Goal: Transaction & Acquisition: Purchase product/service

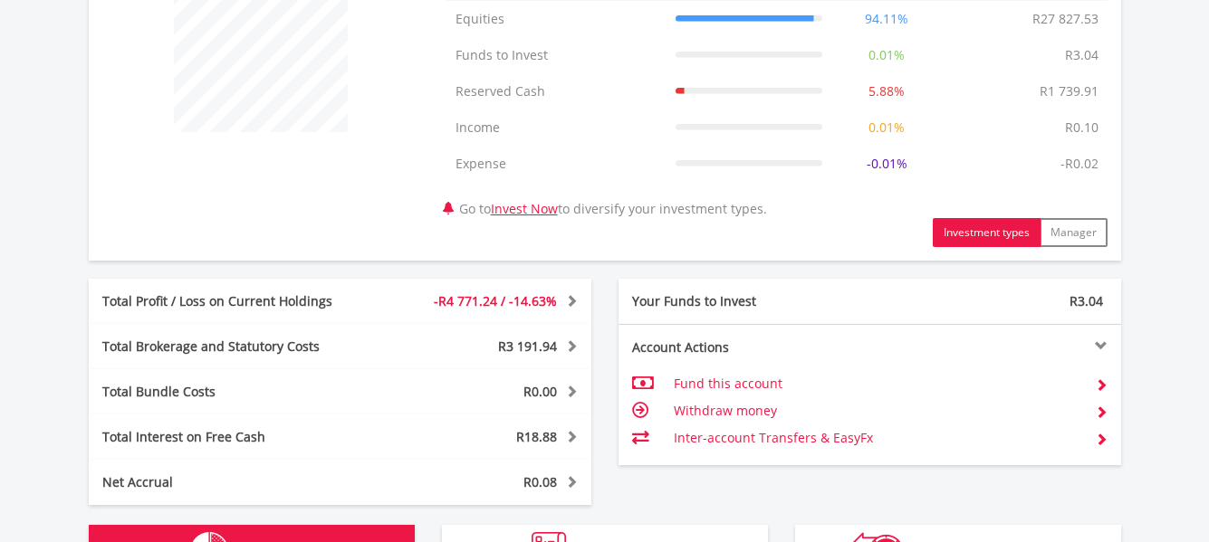
scroll to position [174, 344]
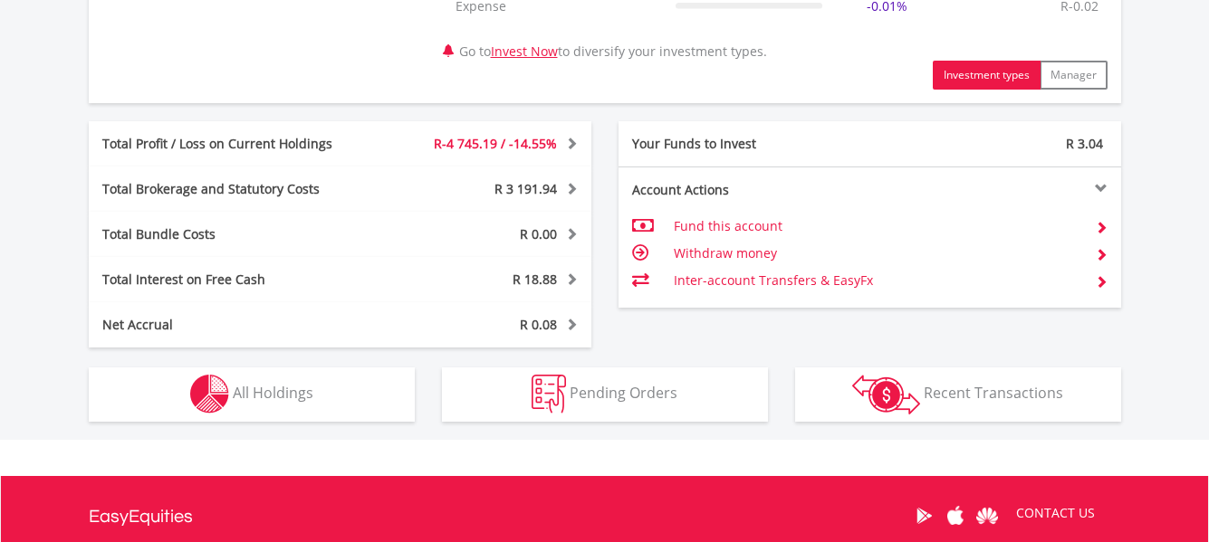
scroll to position [905, 0]
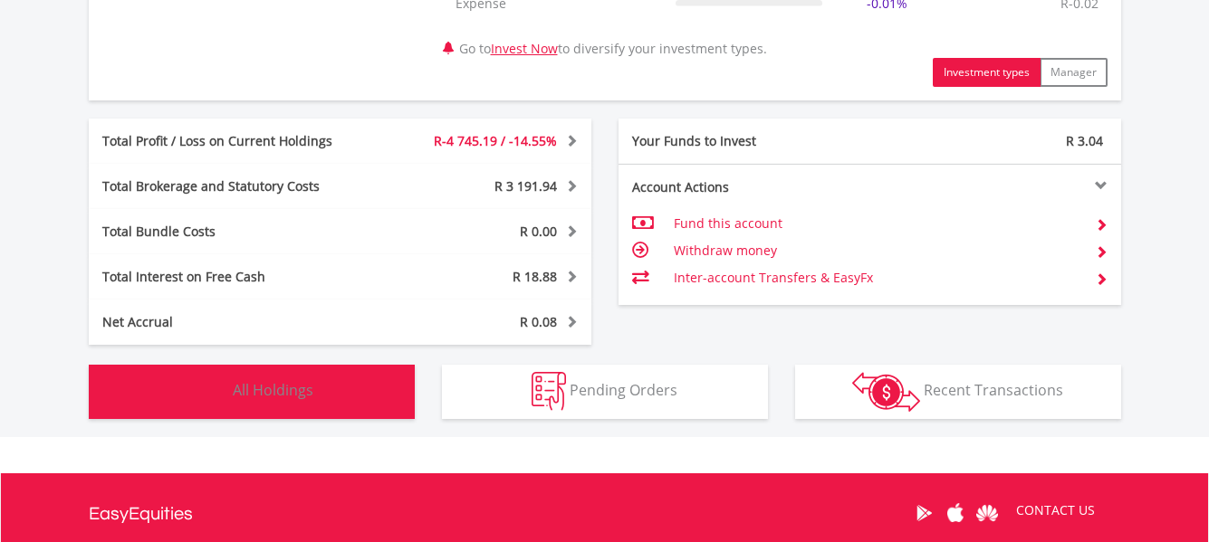
click at [366, 391] on button "Holdings All Holdings" at bounding box center [252, 392] width 326 height 54
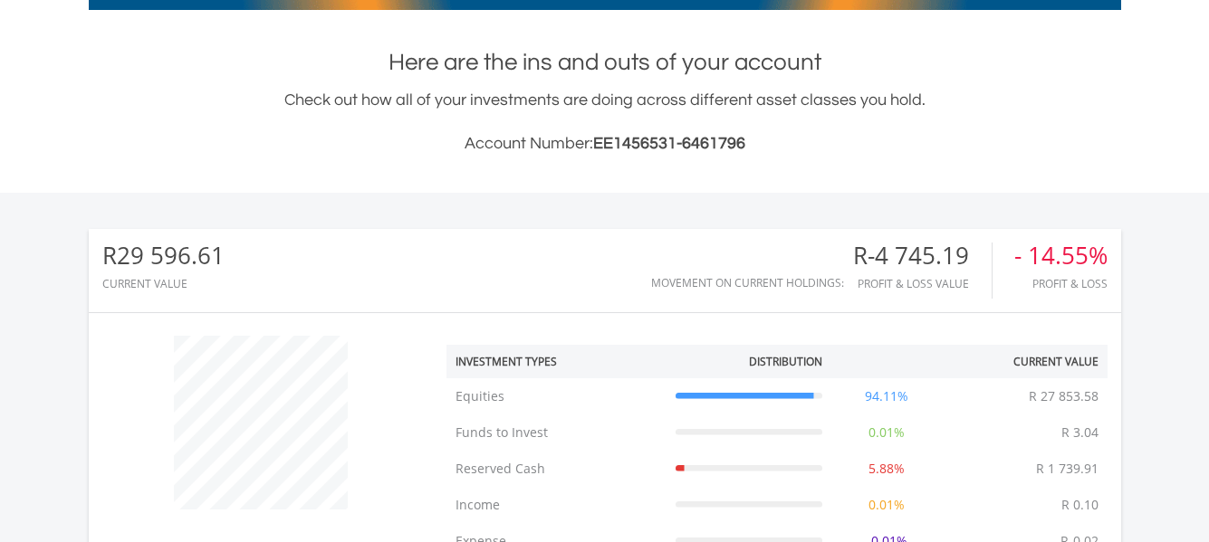
scroll to position [292, 0]
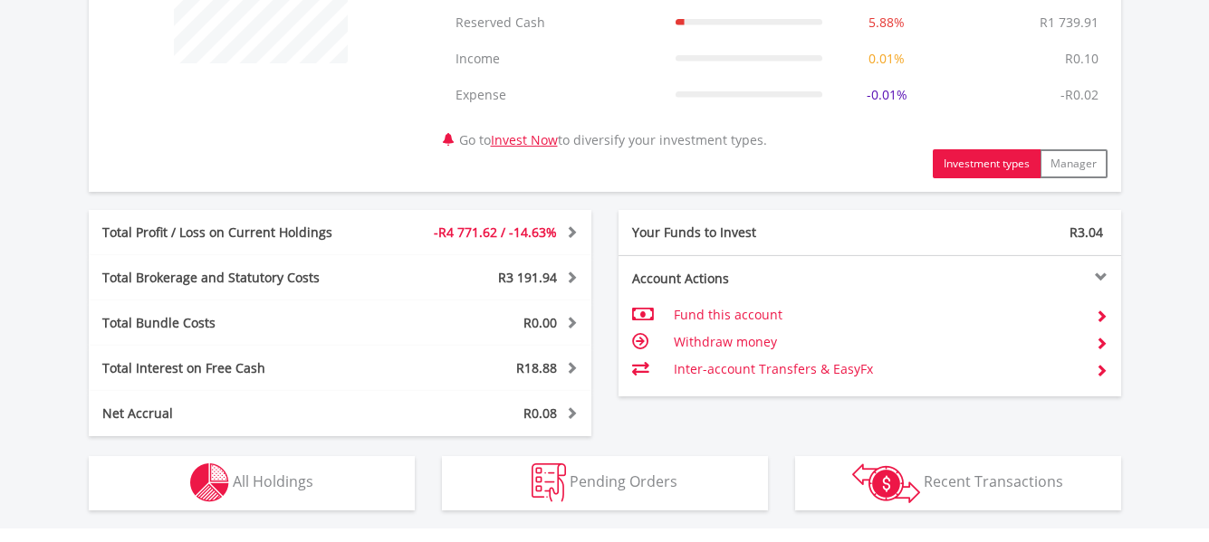
scroll to position [926, 0]
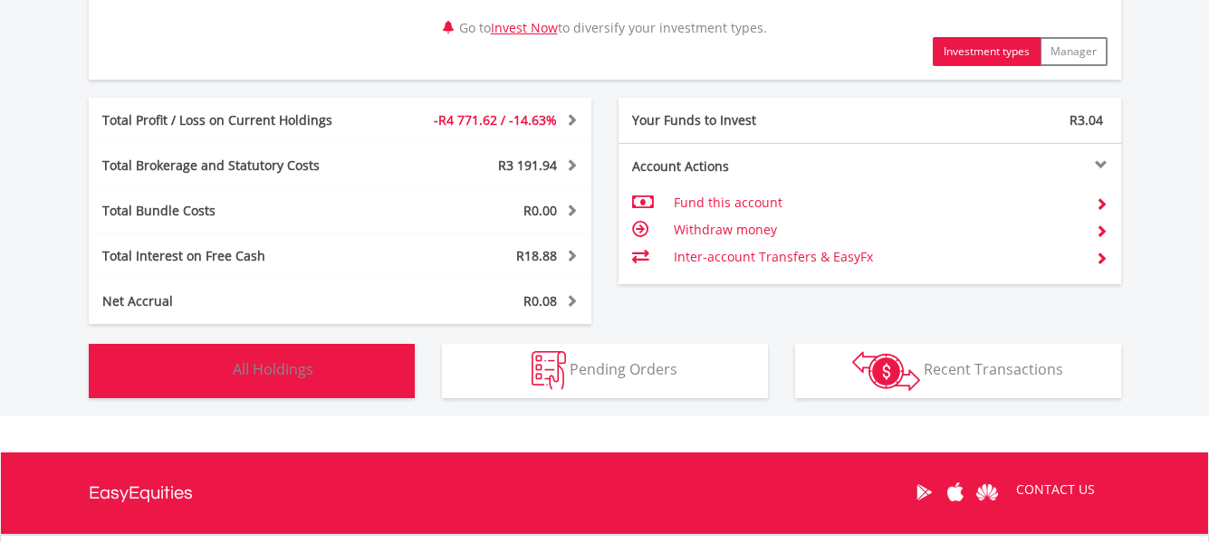
click at [324, 372] on button "Holdings All Holdings" at bounding box center [252, 371] width 326 height 54
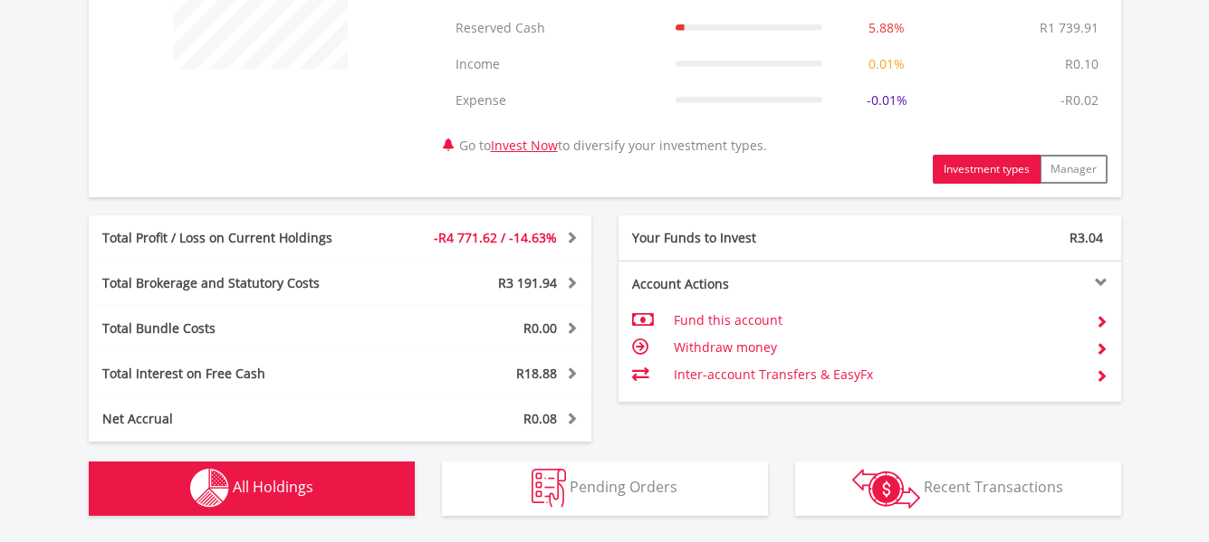
scroll to position [745, 0]
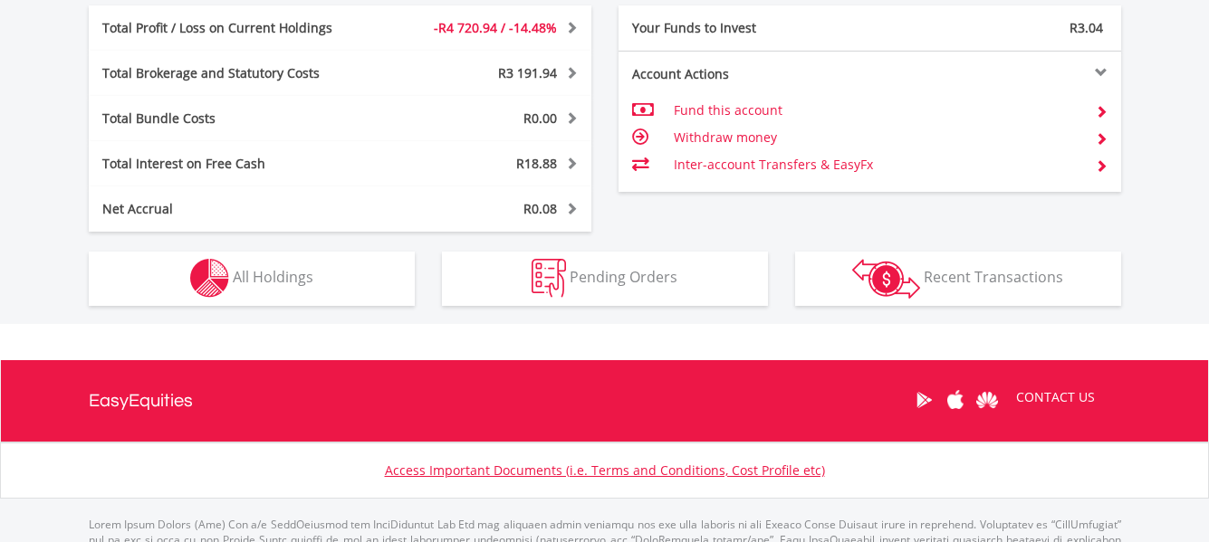
scroll to position [1098, 0]
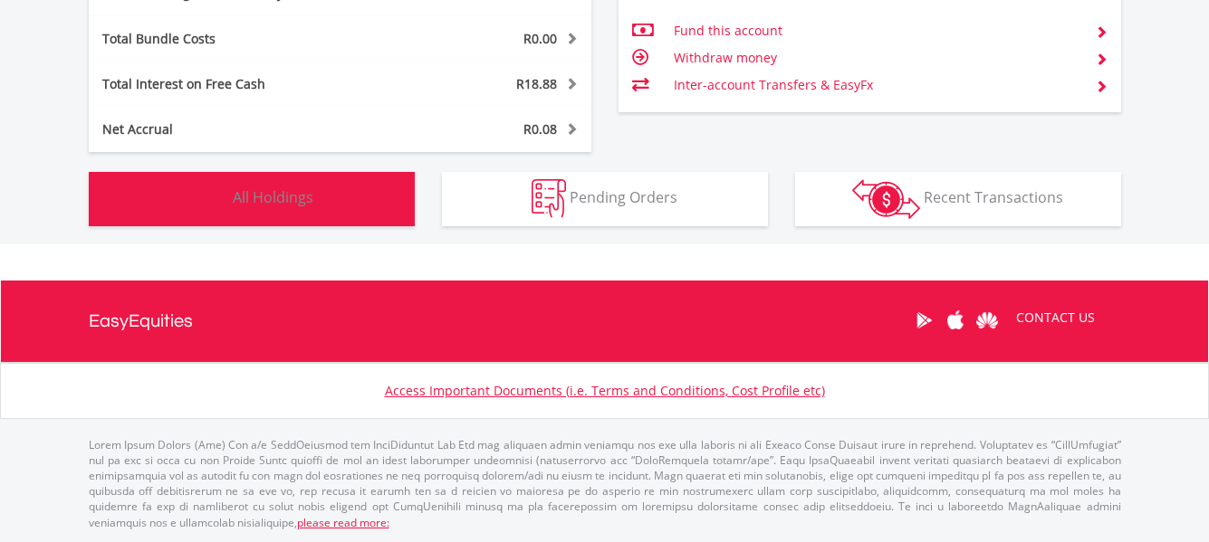
click at [360, 209] on button "Holdings All Holdings" at bounding box center [252, 199] width 326 height 54
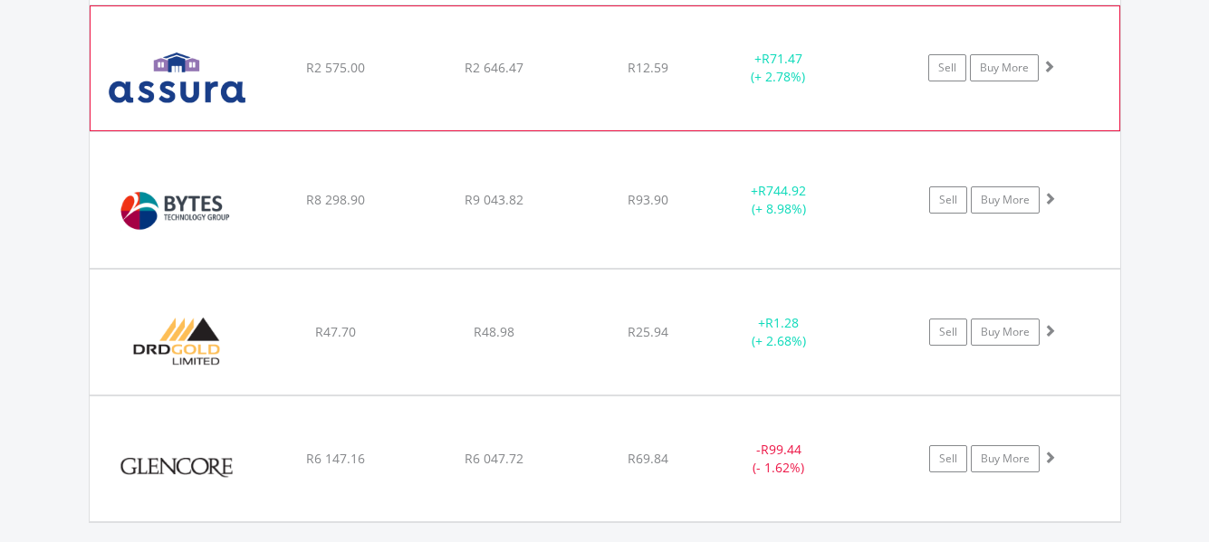
scroll to position [1741, 0]
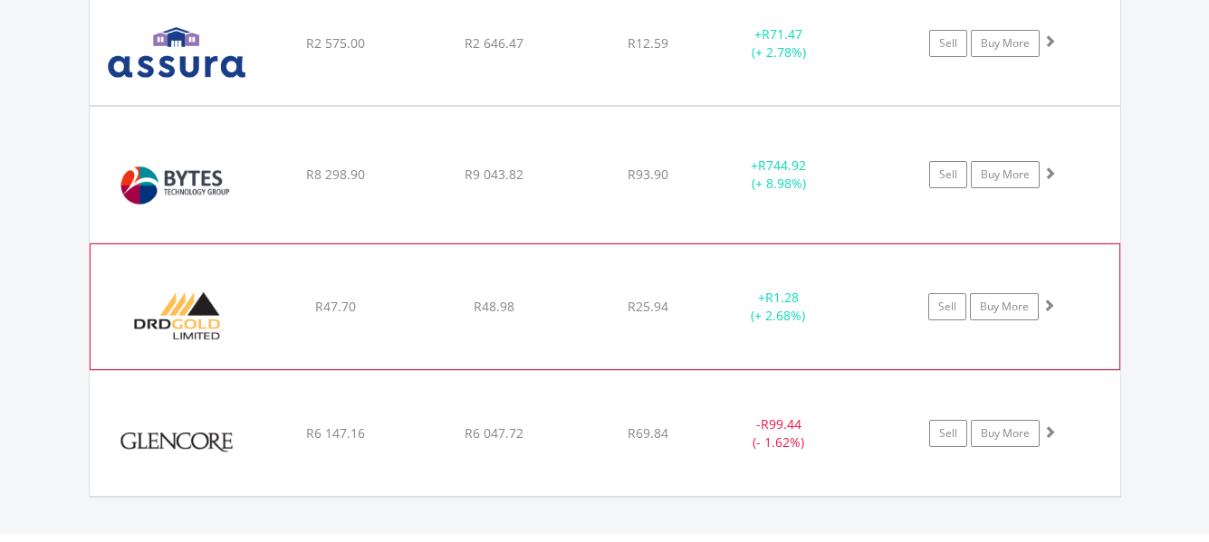
click at [177, 315] on img at bounding box center [178, 316] width 156 height 98
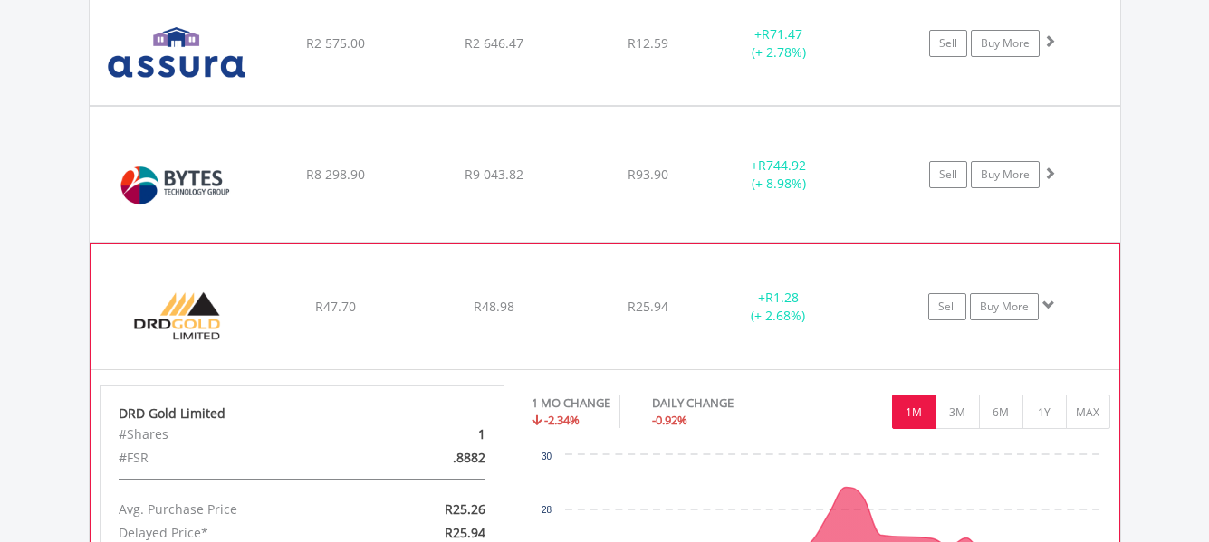
click at [170, 329] on img at bounding box center [178, 316] width 156 height 98
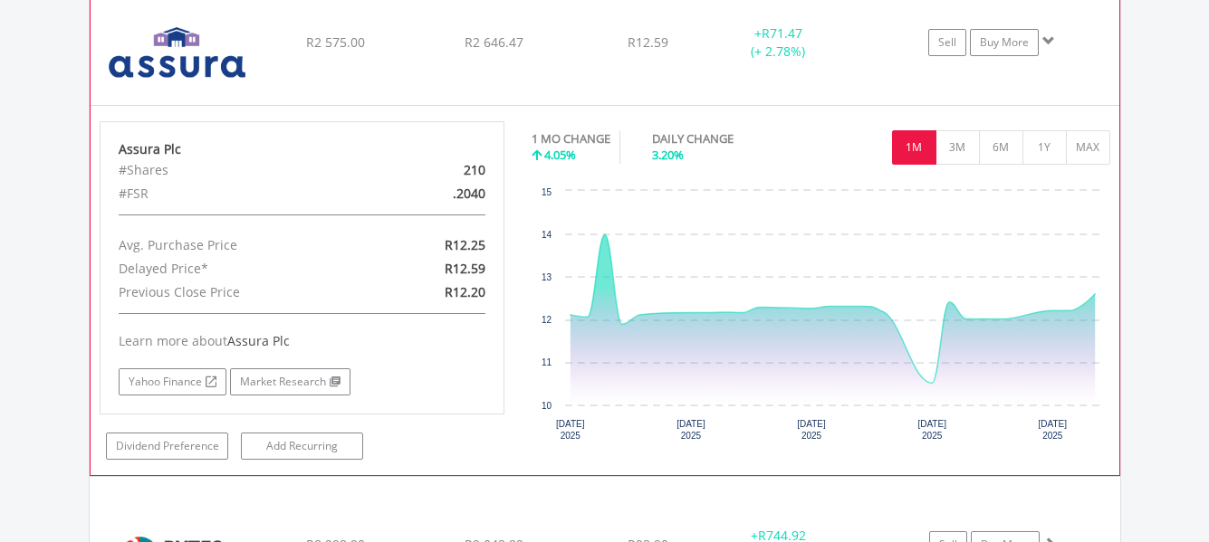
click at [151, 140] on div "Assura Plc" at bounding box center [303, 149] width 368 height 18
click at [166, 65] on img at bounding box center [178, 52] width 156 height 96
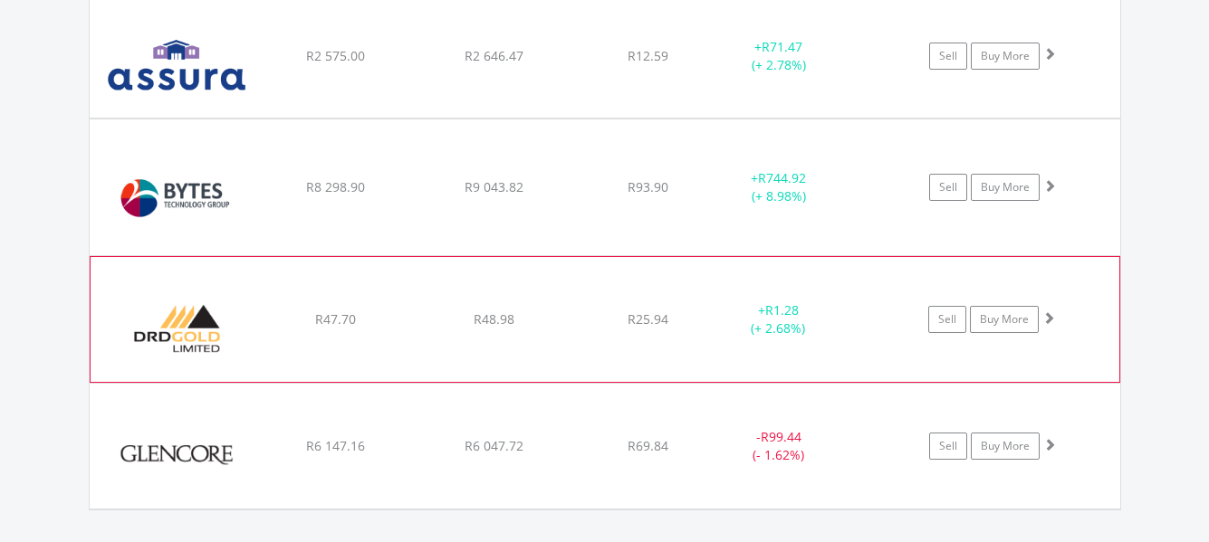
scroll to position [1831, 0]
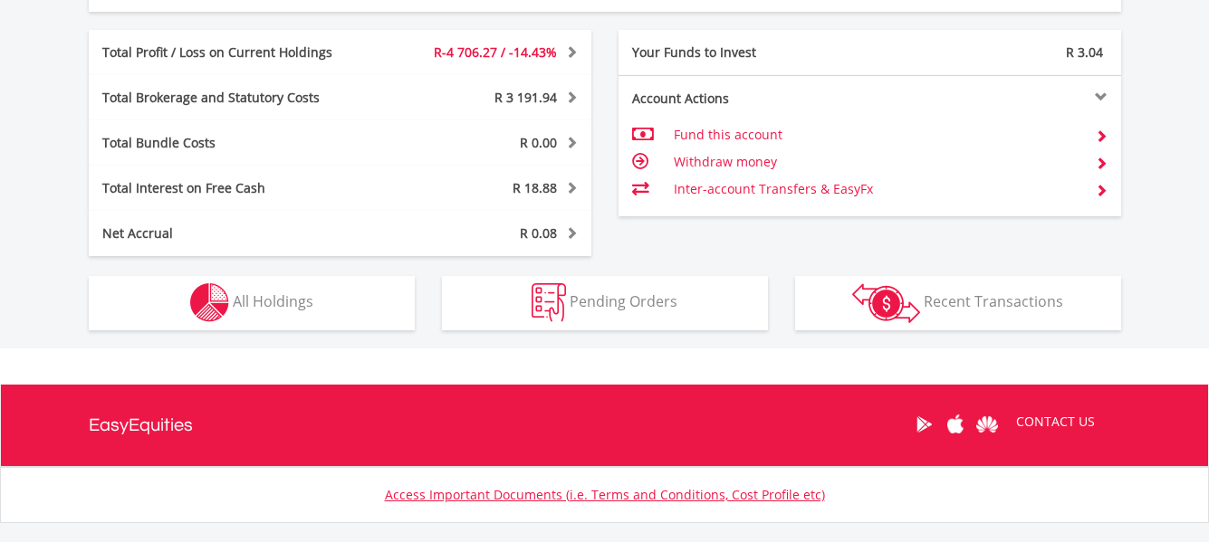
scroll to position [1098, 0]
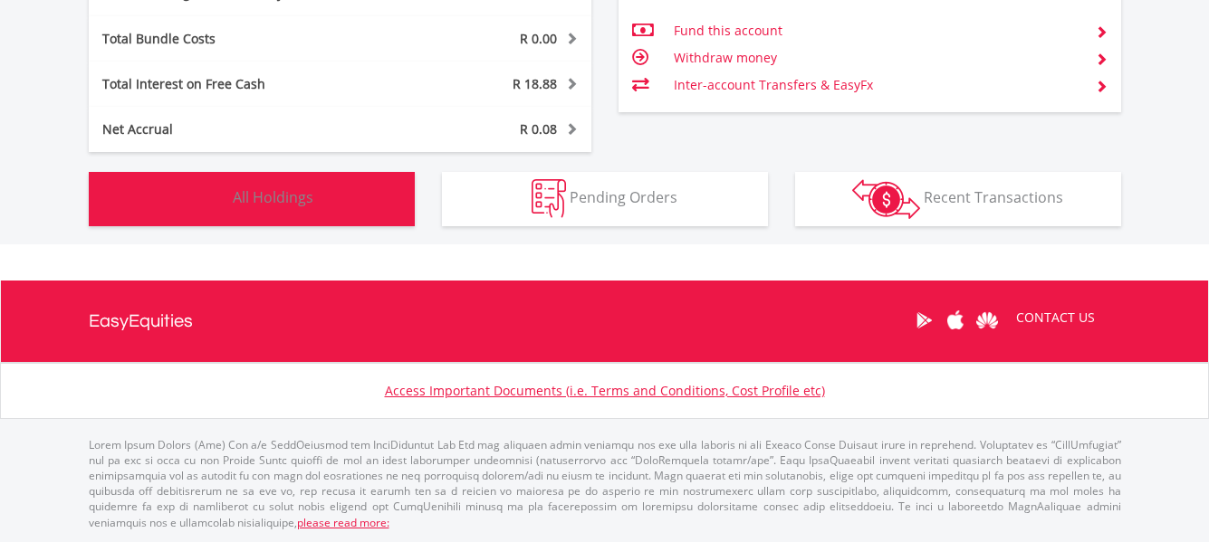
click at [342, 183] on button "Holdings All Holdings" at bounding box center [252, 199] width 326 height 54
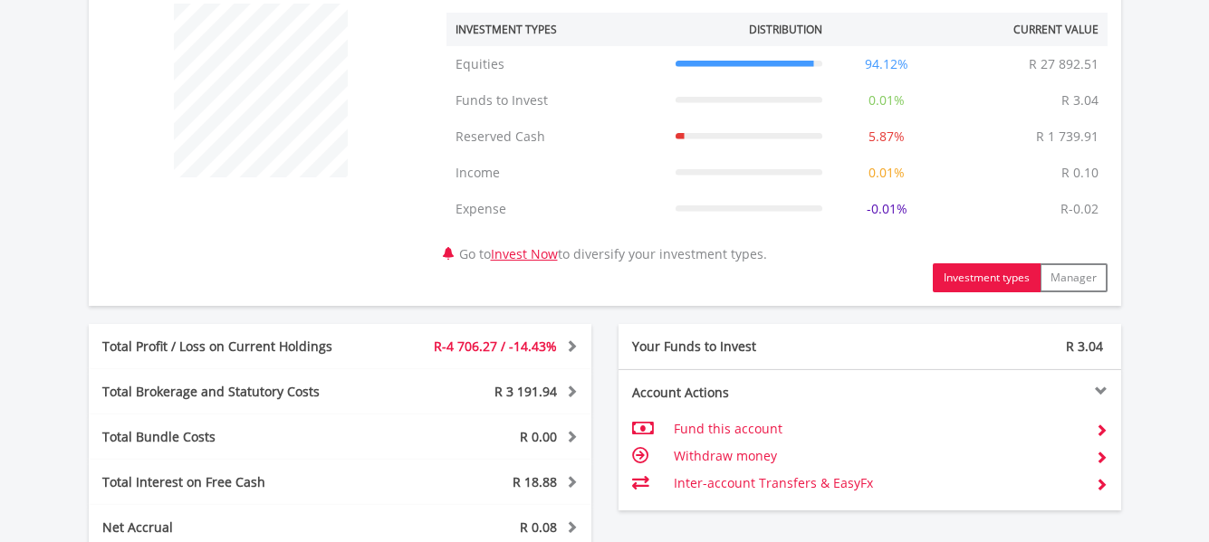
scroll to position [655, 0]
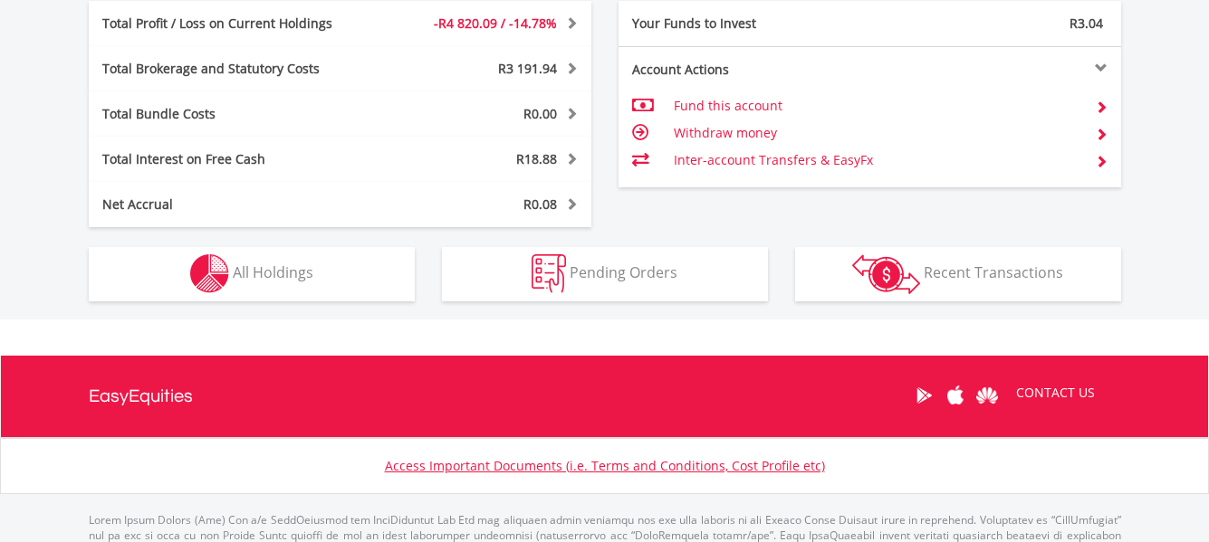
scroll to position [1064, 0]
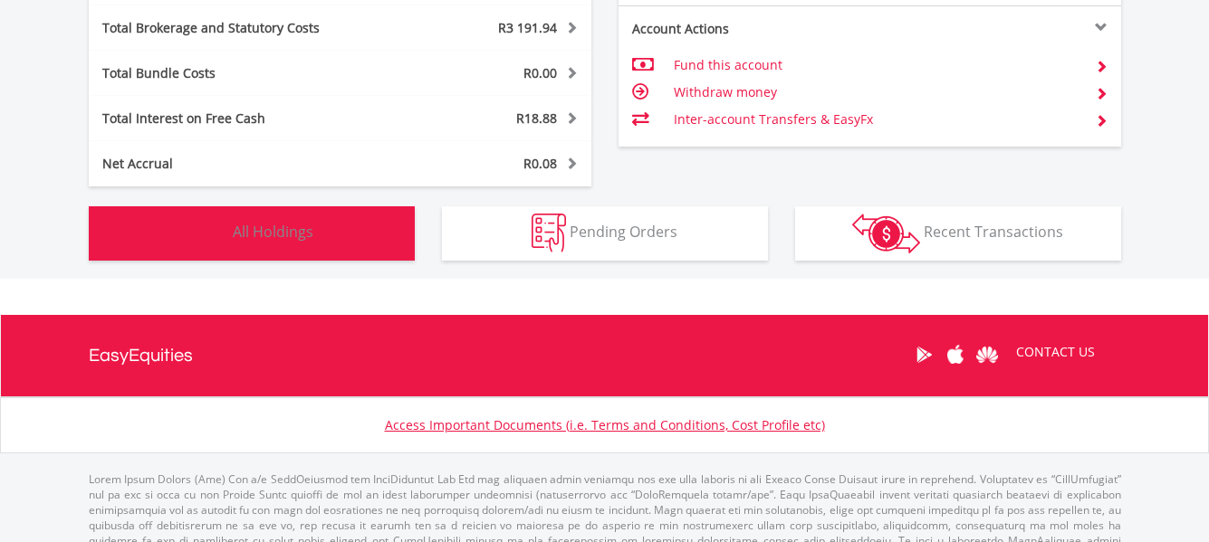
click at [317, 228] on button "Holdings All Holdings" at bounding box center [252, 233] width 326 height 54
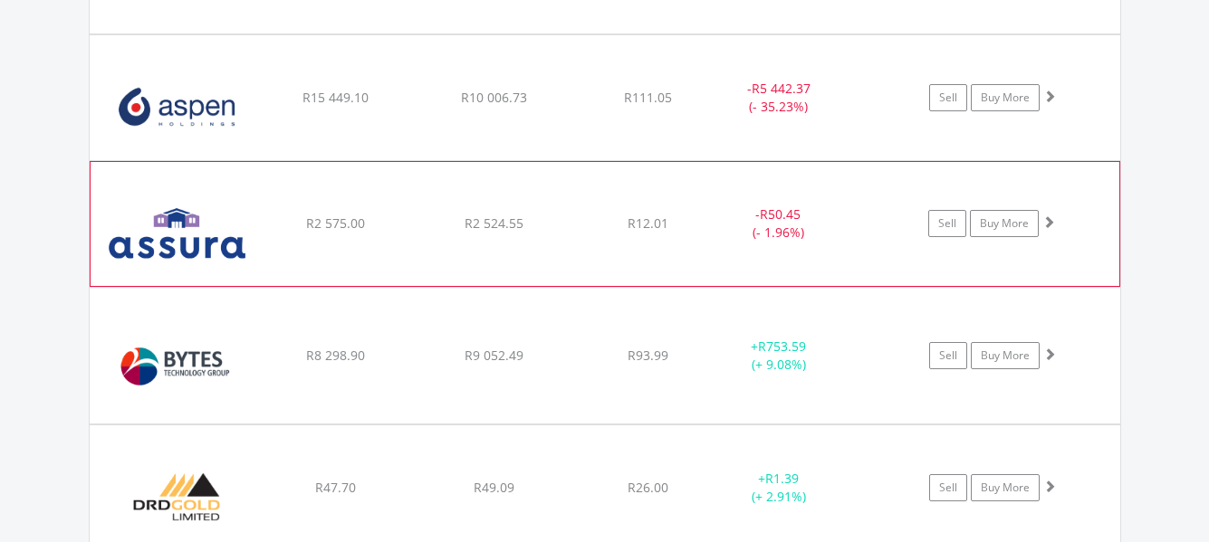
scroll to position [1469, 0]
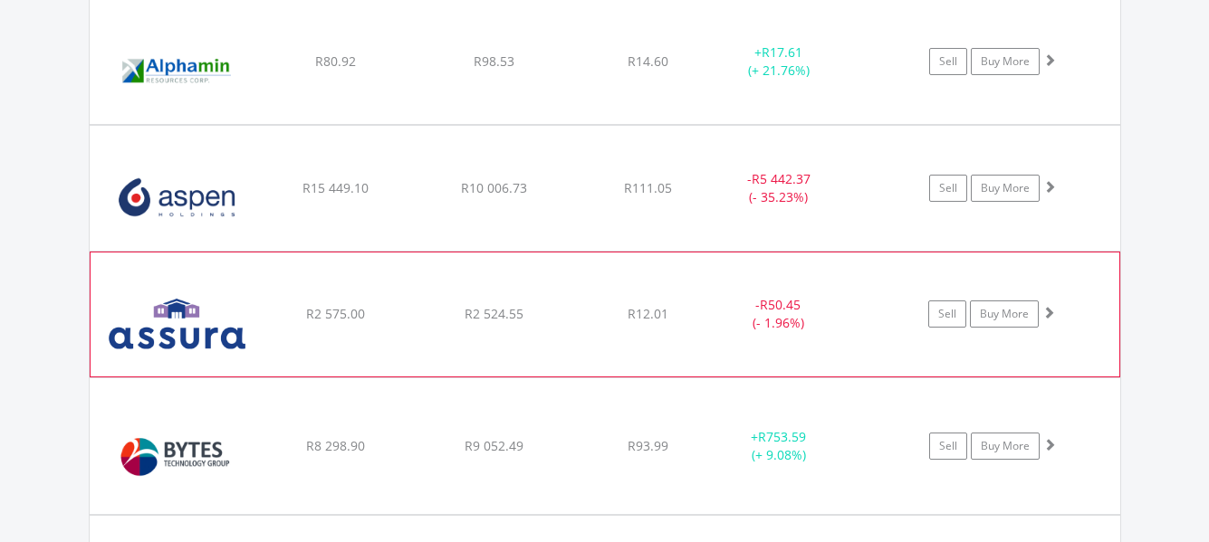
click at [174, 318] on img at bounding box center [178, 323] width 156 height 96
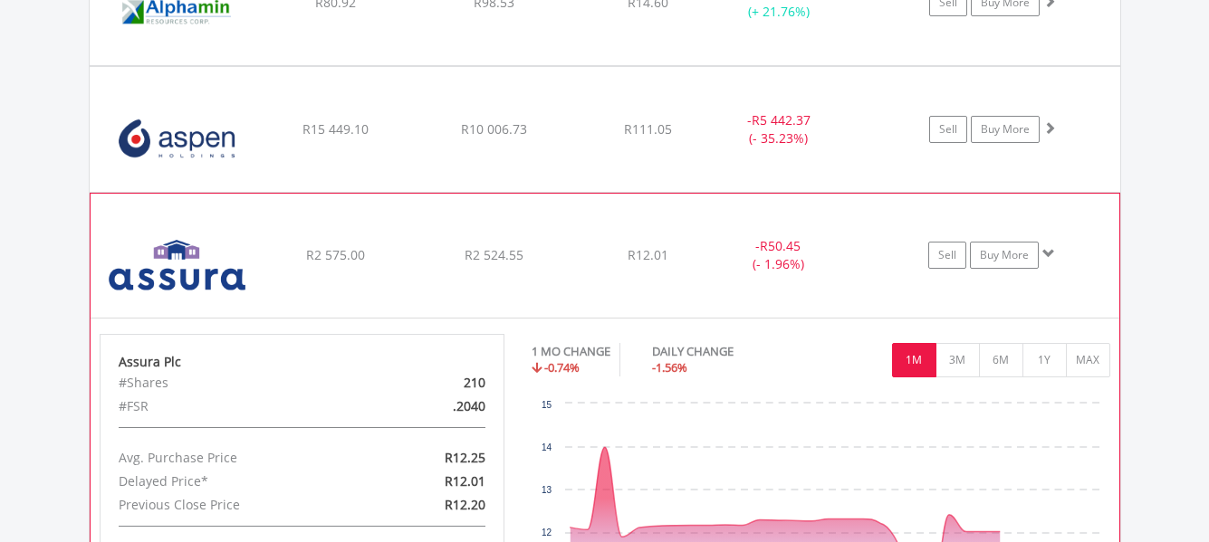
scroll to position [1650, 0]
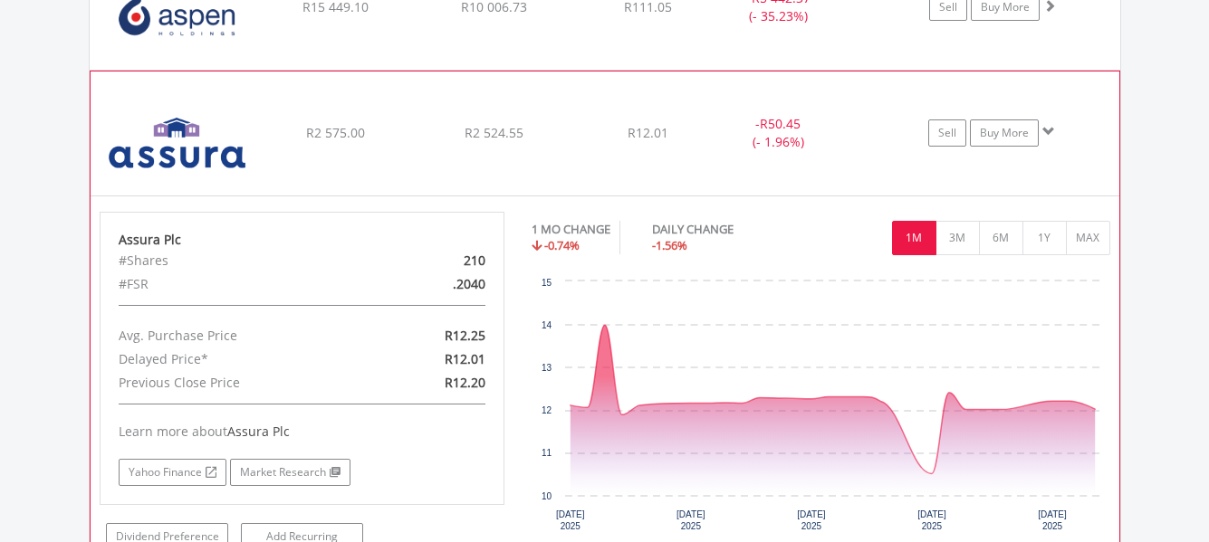
click at [201, 157] on img at bounding box center [178, 142] width 156 height 96
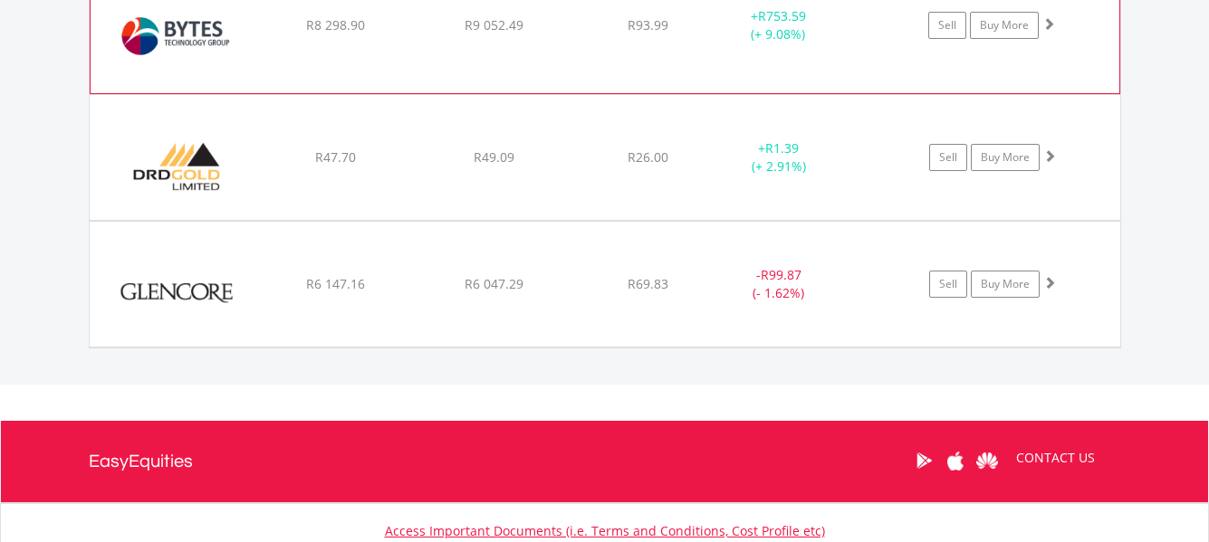
scroll to position [1922, 0]
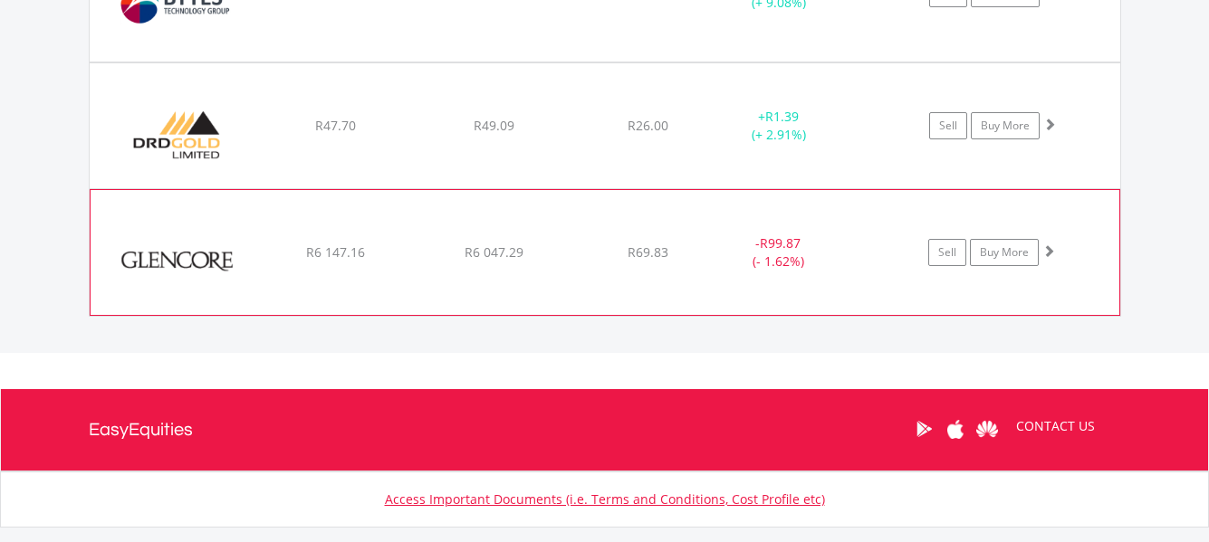
click at [187, 250] on img at bounding box center [178, 262] width 156 height 98
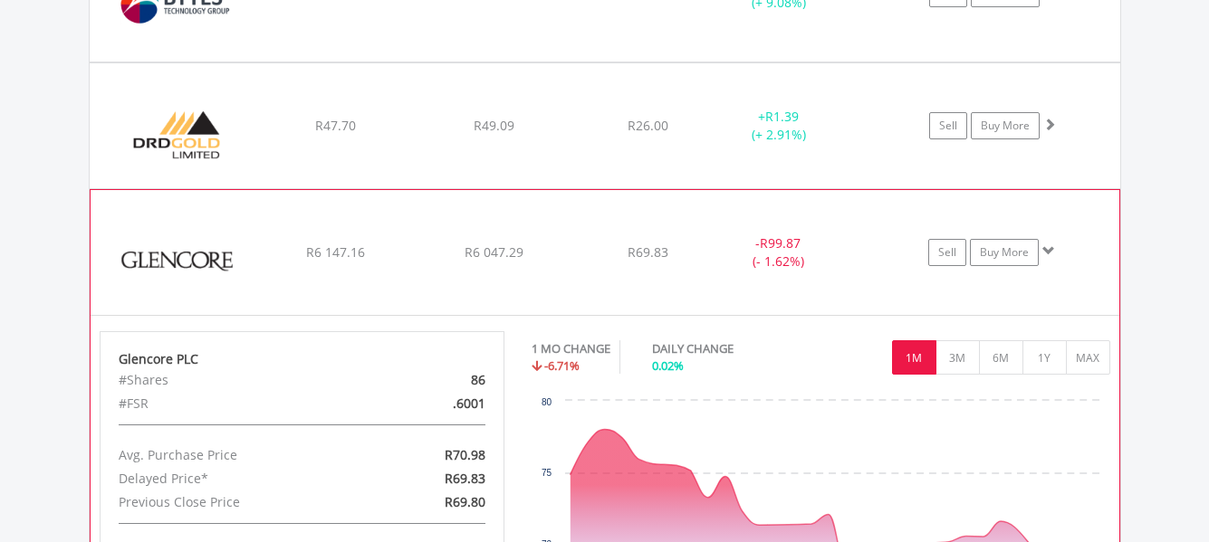
click at [212, 261] on img at bounding box center [178, 262] width 156 height 98
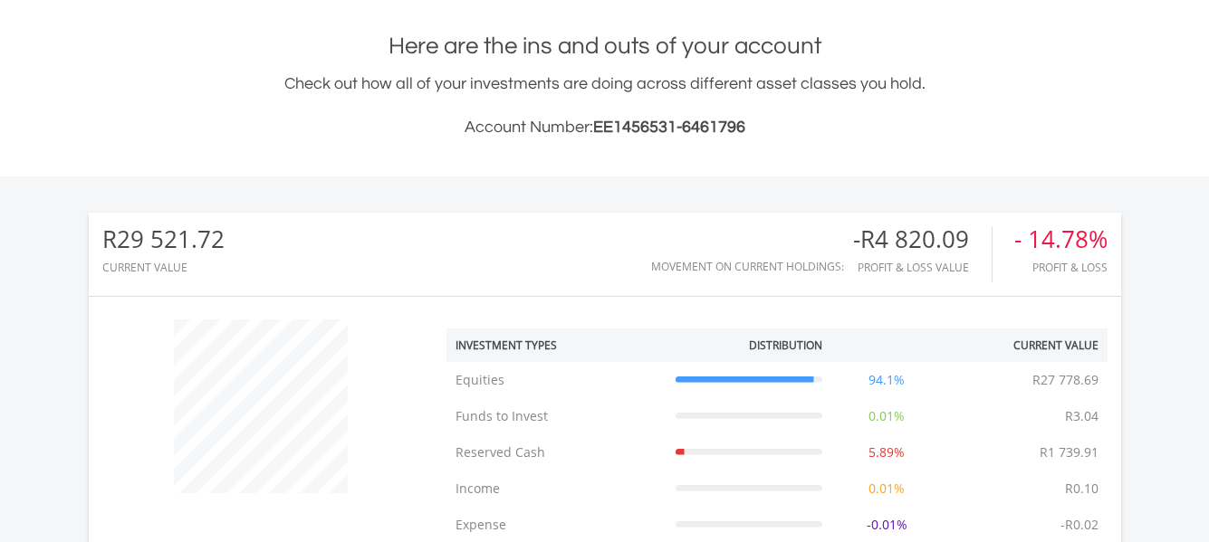
scroll to position [383, 0]
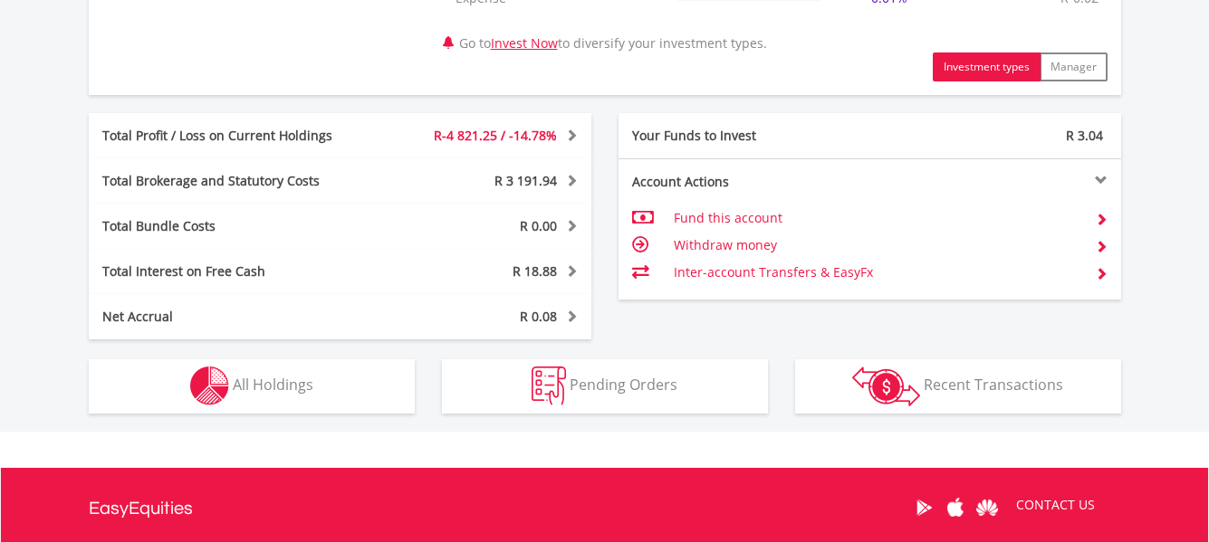
scroll to position [926, 0]
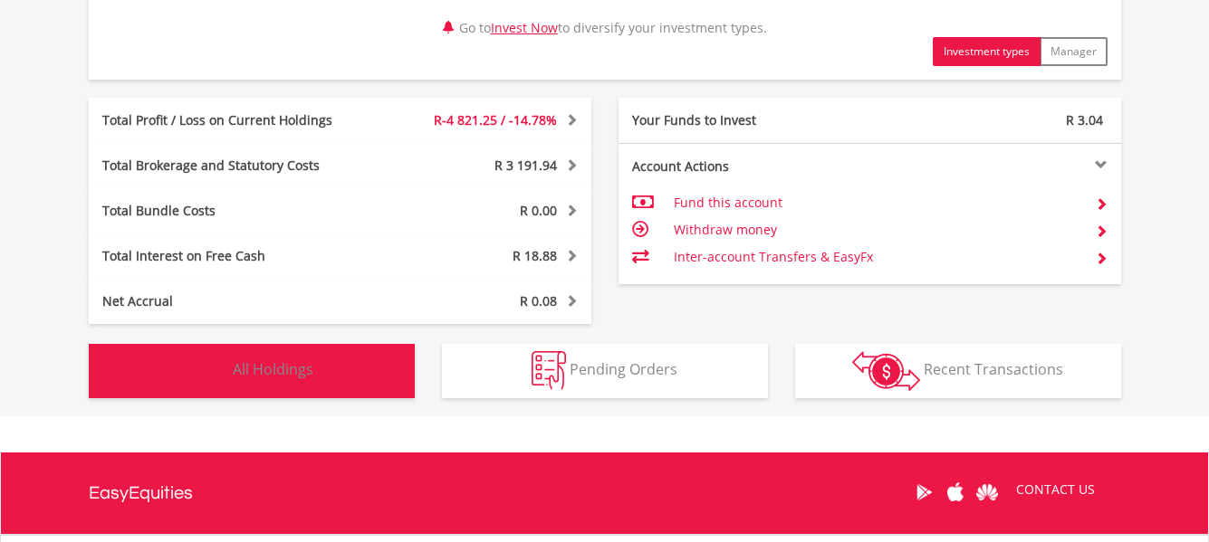
click at [299, 378] on span "All Holdings" at bounding box center [273, 369] width 81 height 20
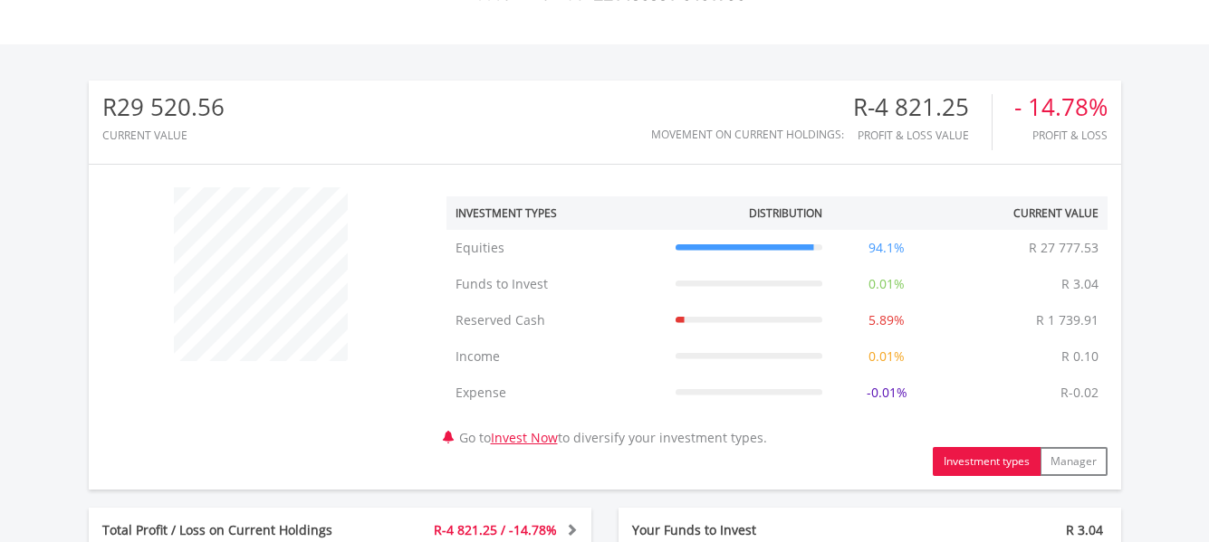
scroll to position [473, 0]
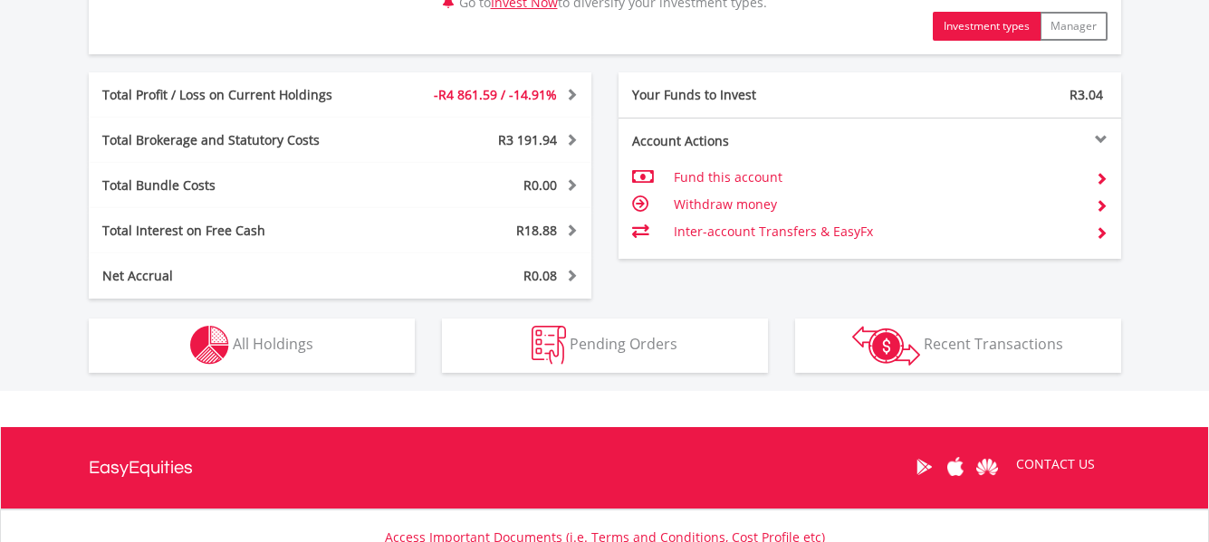
scroll to position [996, 0]
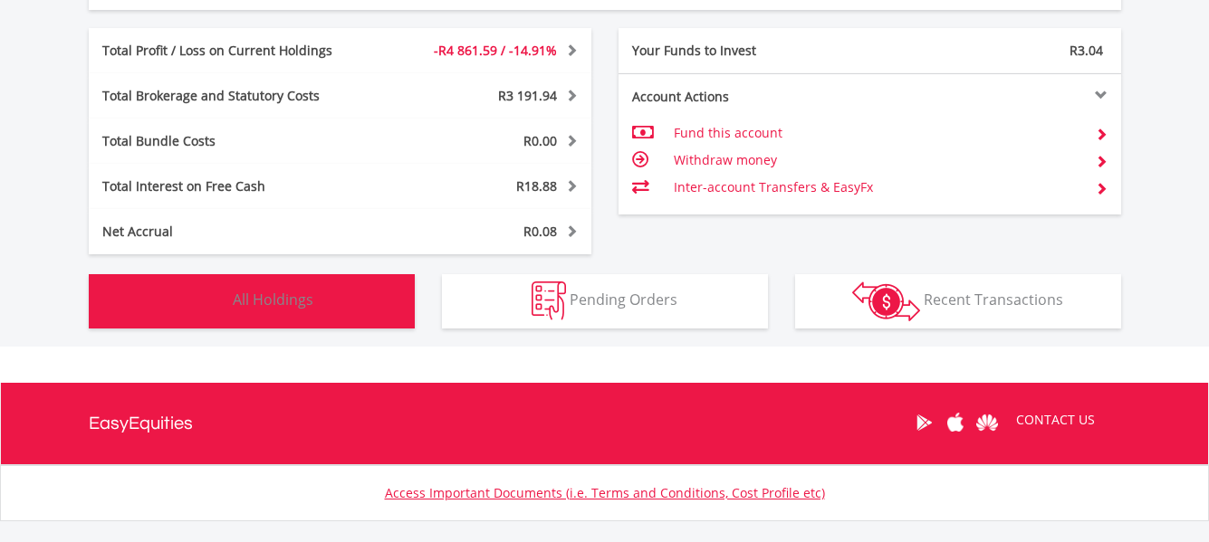
click at [347, 300] on button "Holdings All Holdings" at bounding box center [252, 301] width 326 height 54
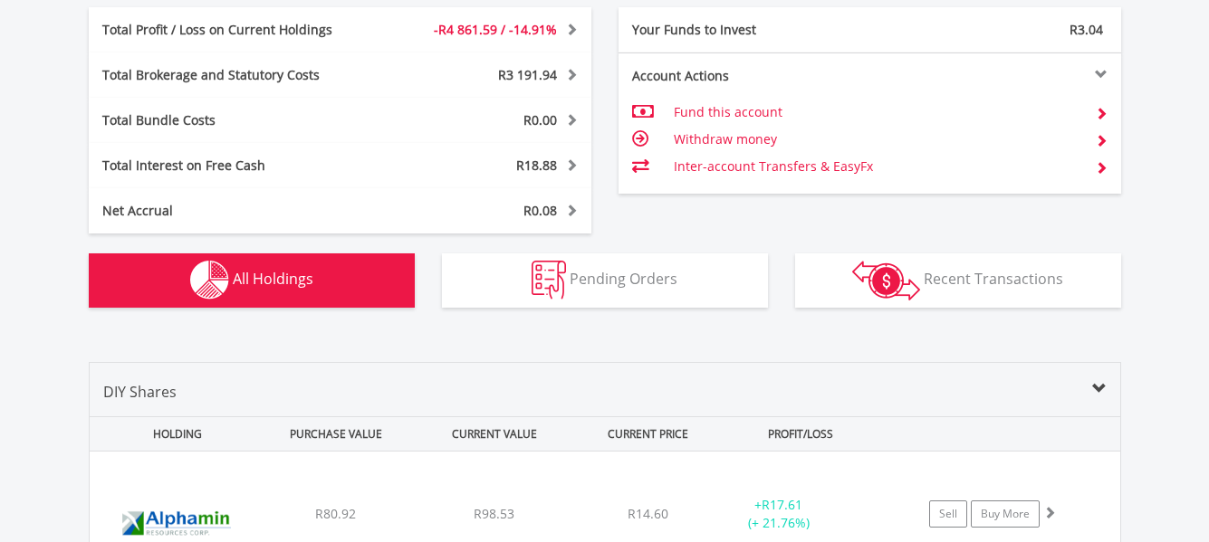
scroll to position [292, 0]
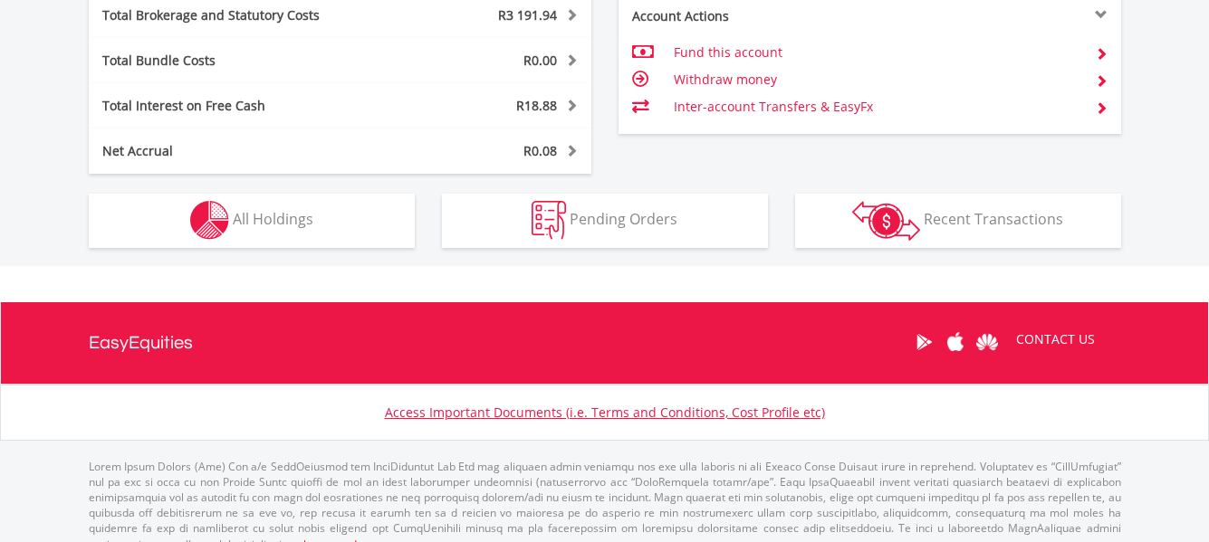
scroll to position [1098, 0]
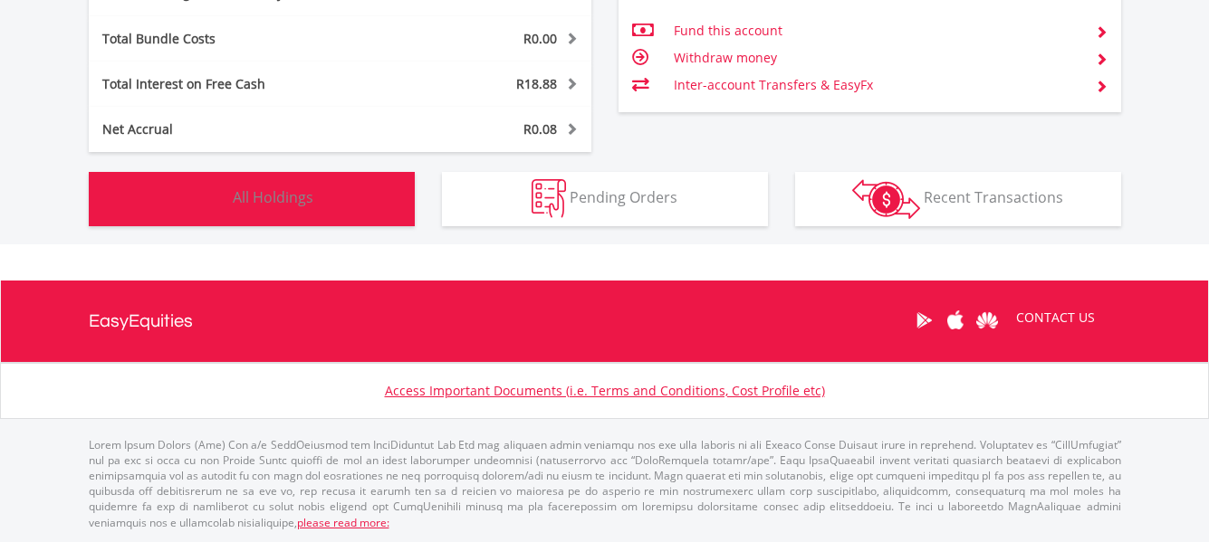
click at [342, 210] on button "Holdings All Holdings" at bounding box center [252, 199] width 326 height 54
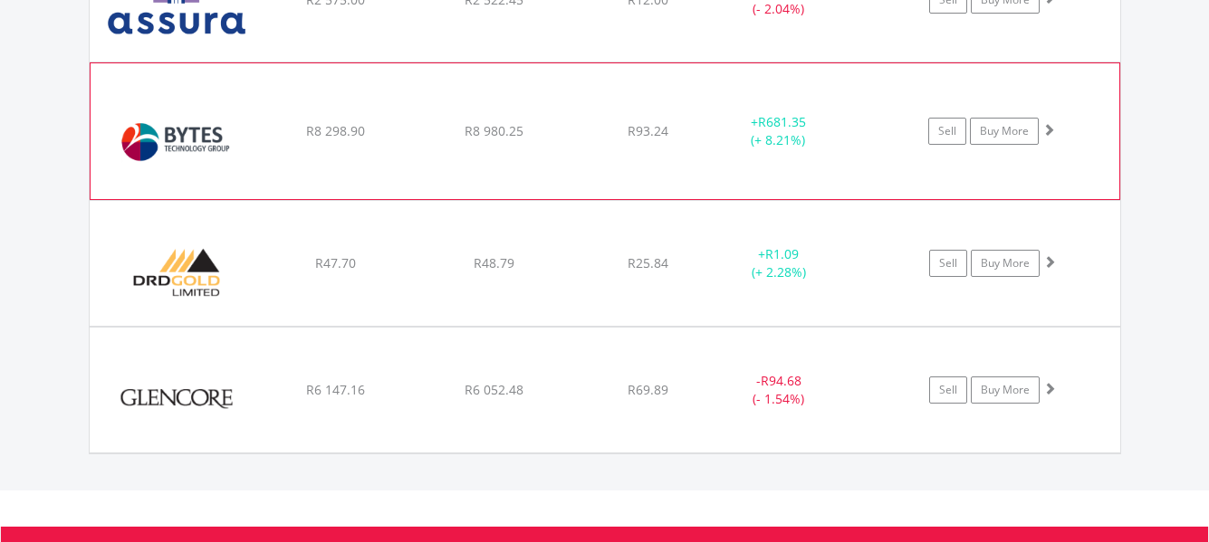
scroll to position [1831, 0]
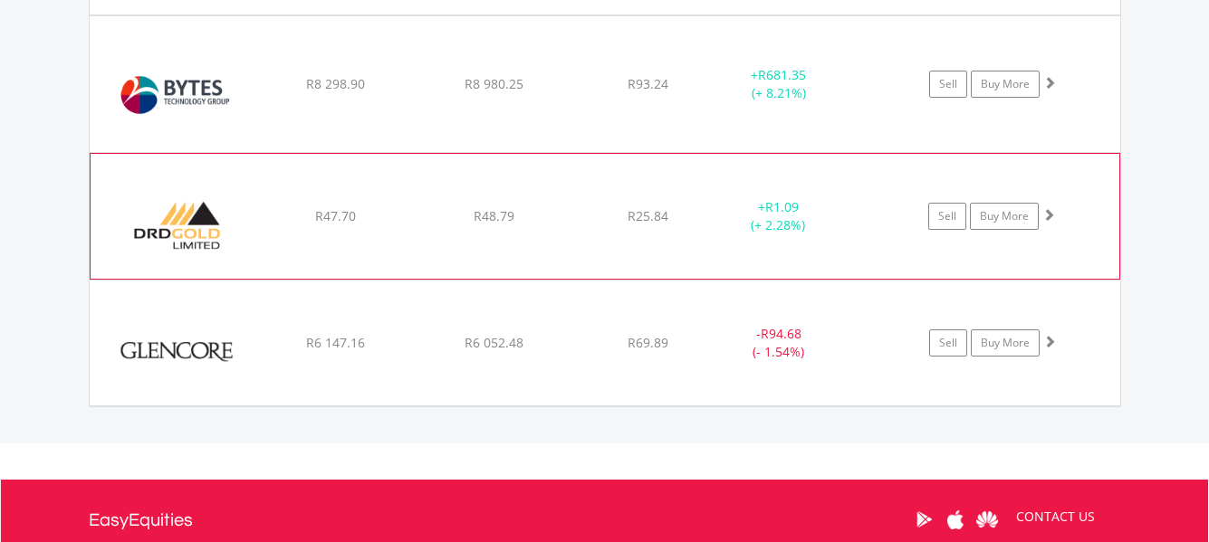
click at [167, 213] on img at bounding box center [178, 226] width 156 height 98
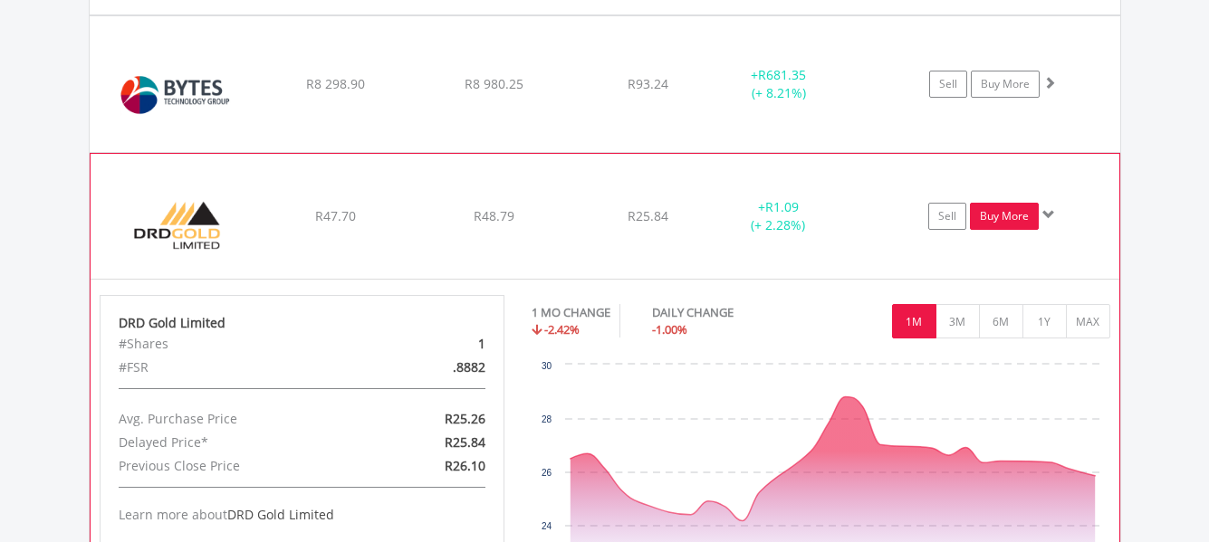
click at [1012, 222] on link "Buy More" at bounding box center [1004, 216] width 69 height 27
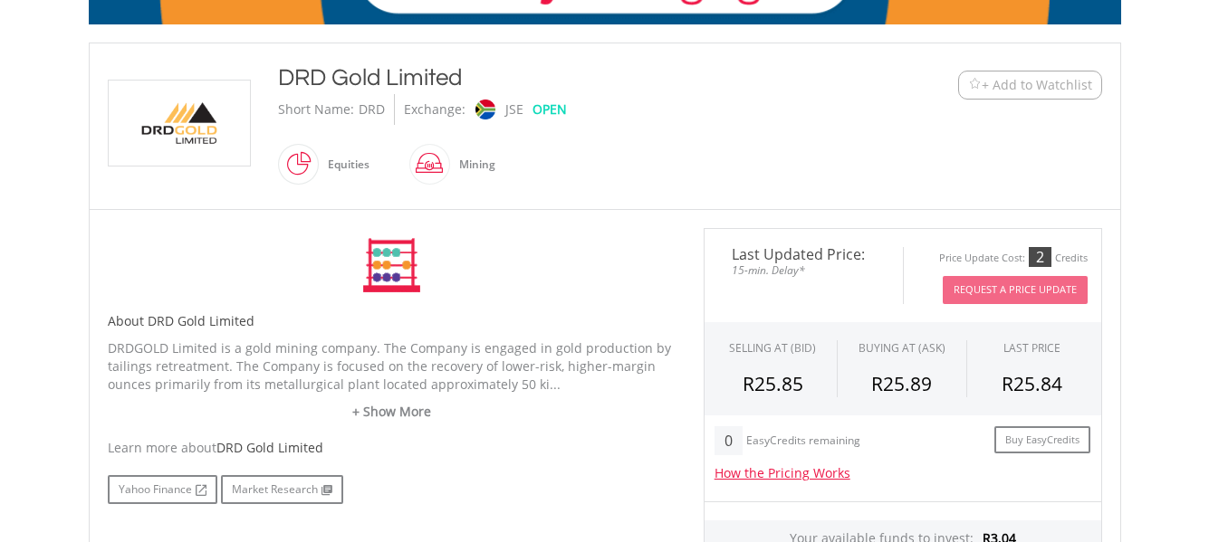
scroll to position [362, 0]
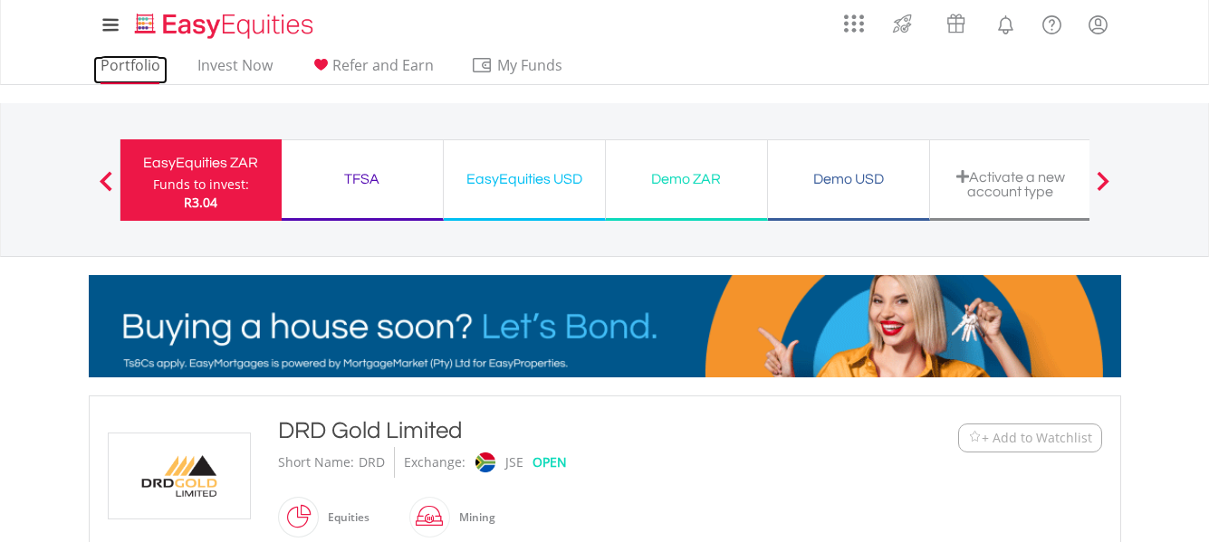
click at [133, 68] on link "Portfolio" at bounding box center [130, 70] width 74 height 28
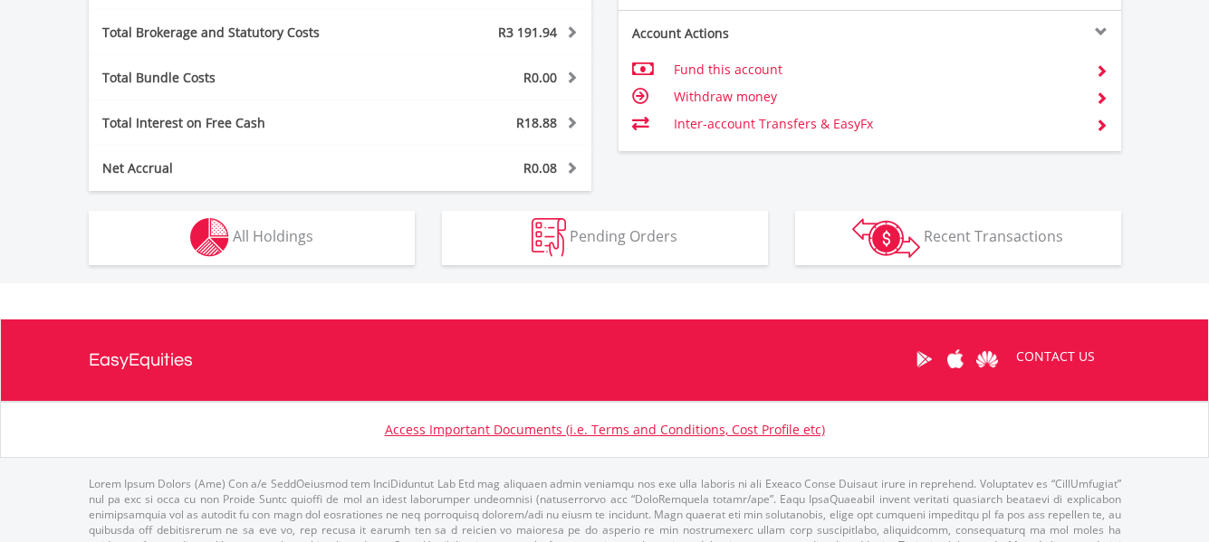
scroll to position [1086, 0]
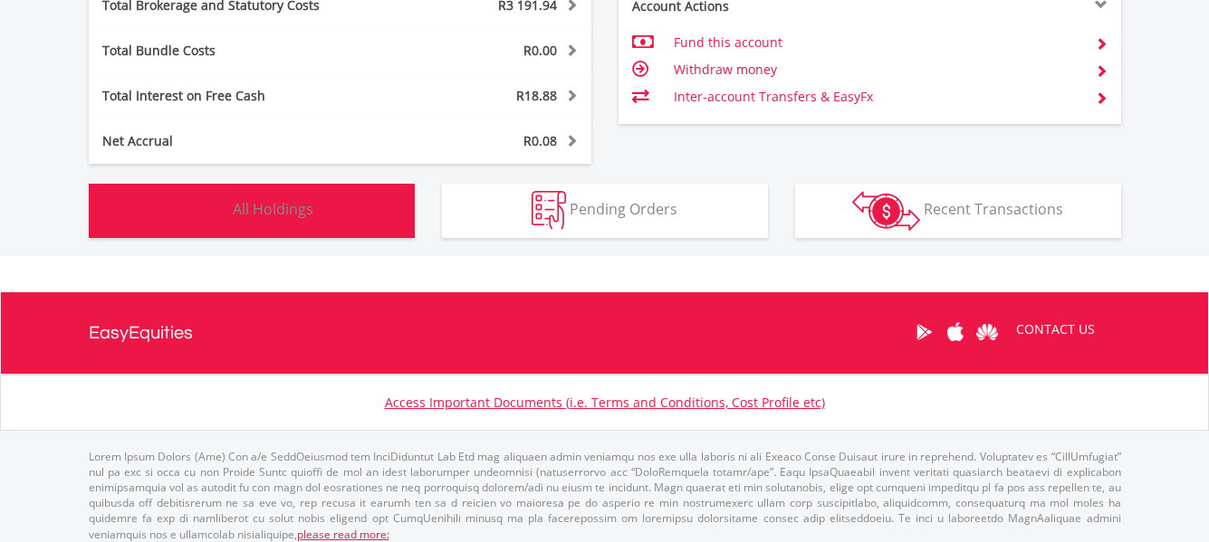
click at [356, 203] on button "Holdings All Holdings" at bounding box center [252, 211] width 326 height 54
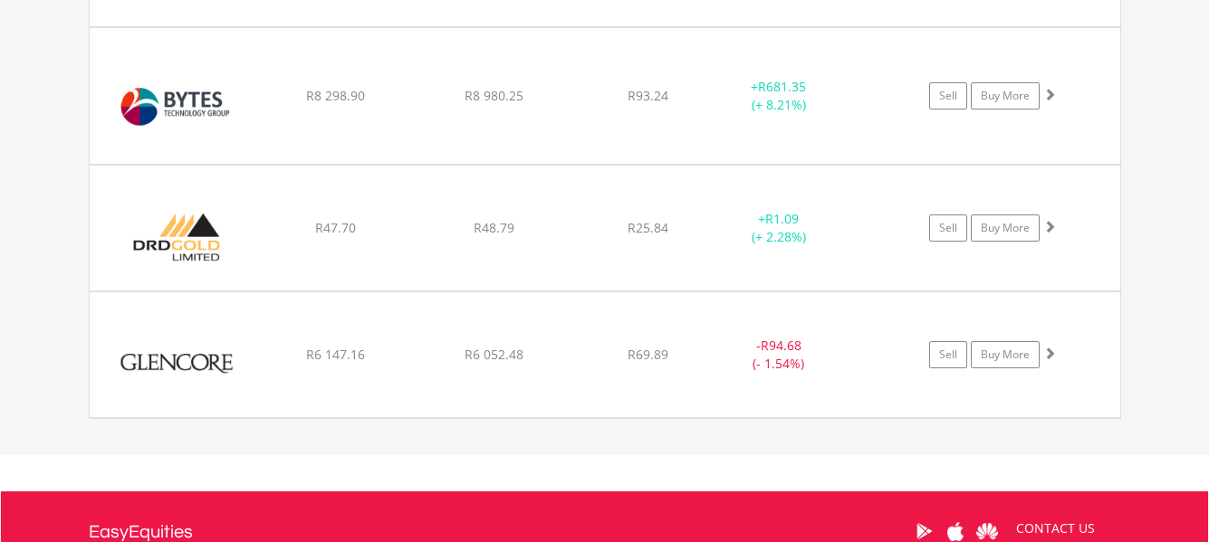
scroll to position [1831, 0]
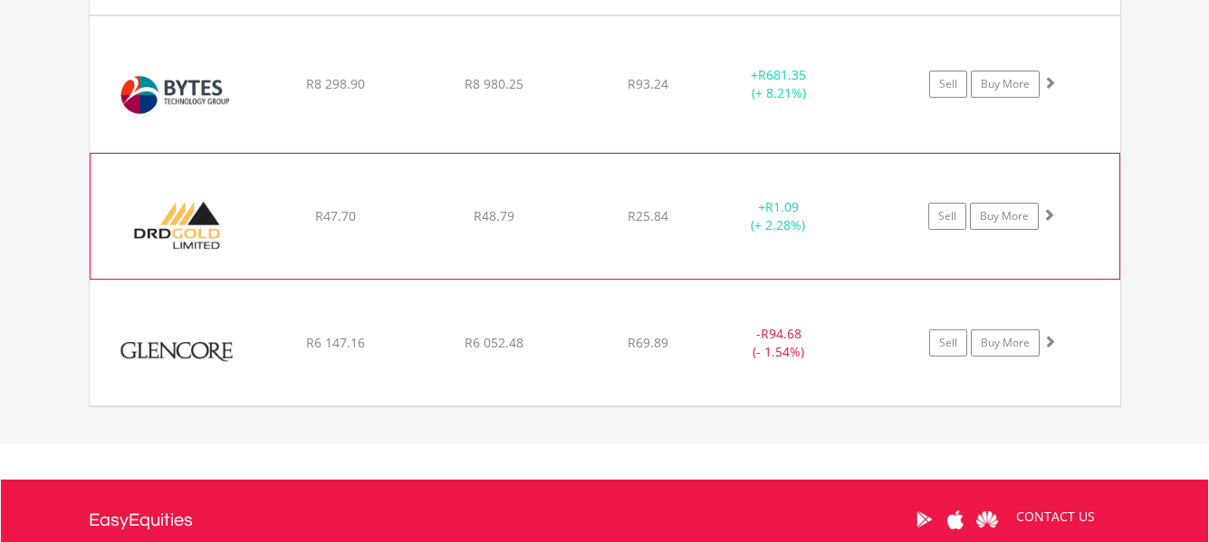
click at [185, 231] on img at bounding box center [178, 226] width 156 height 98
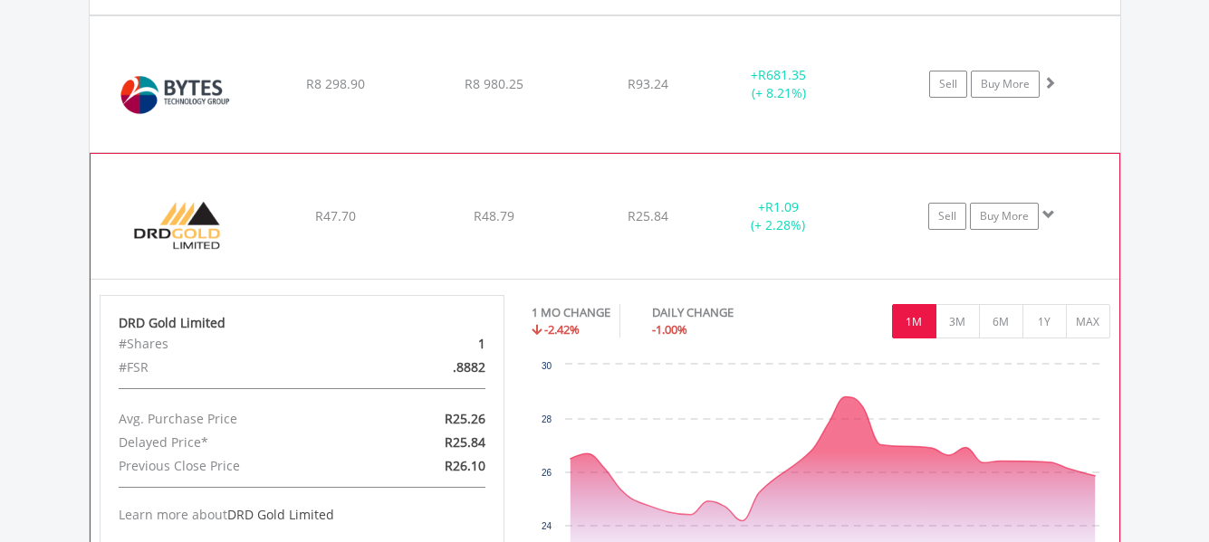
click at [167, 216] on img at bounding box center [178, 226] width 156 height 98
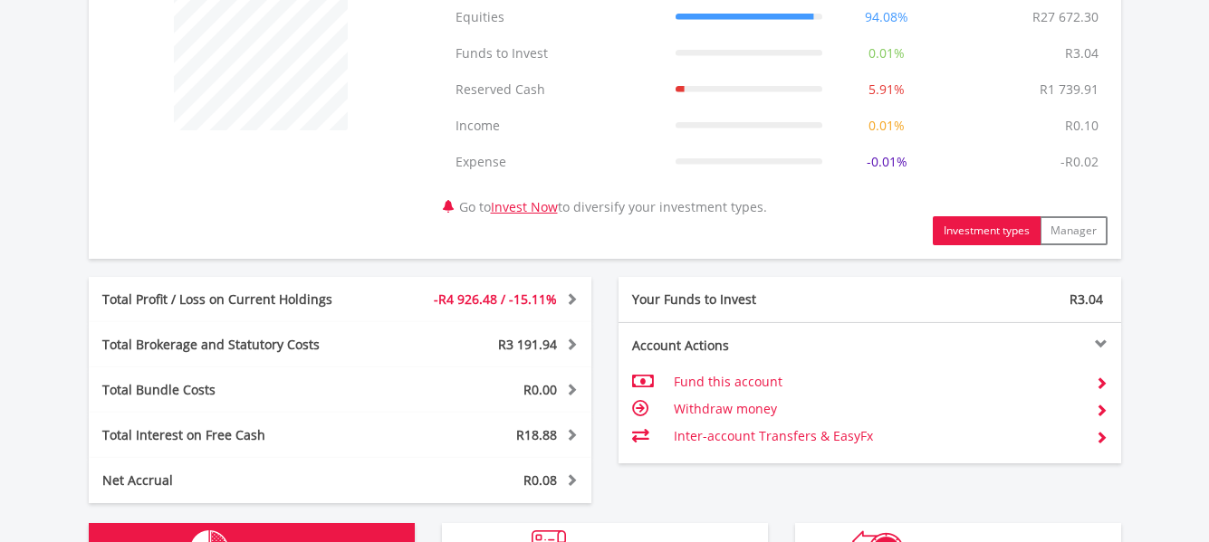
scroll to position [745, 0]
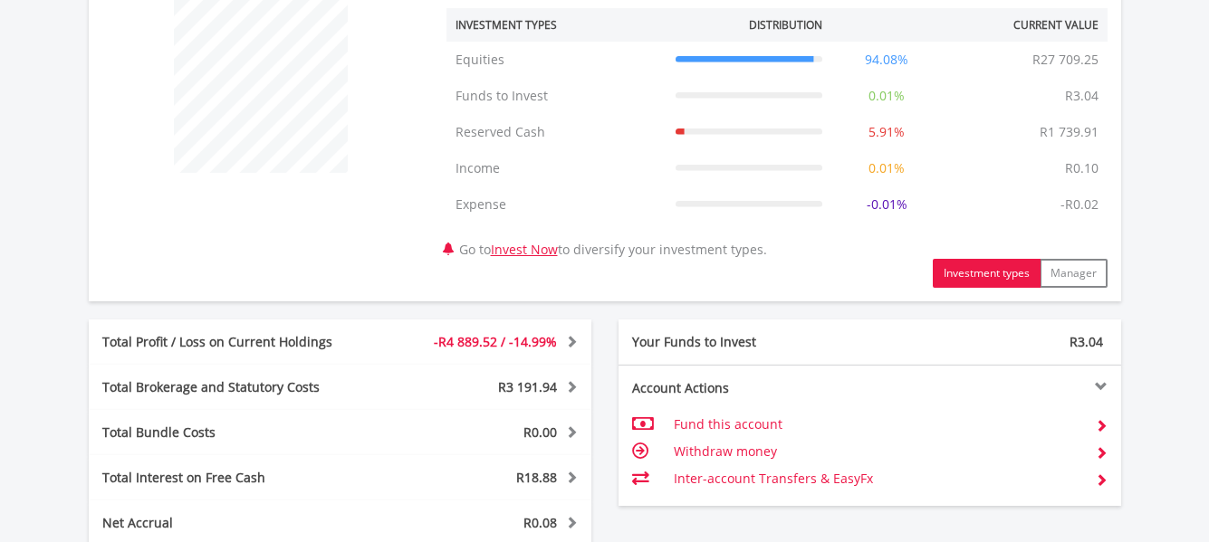
scroll to position [1098, 0]
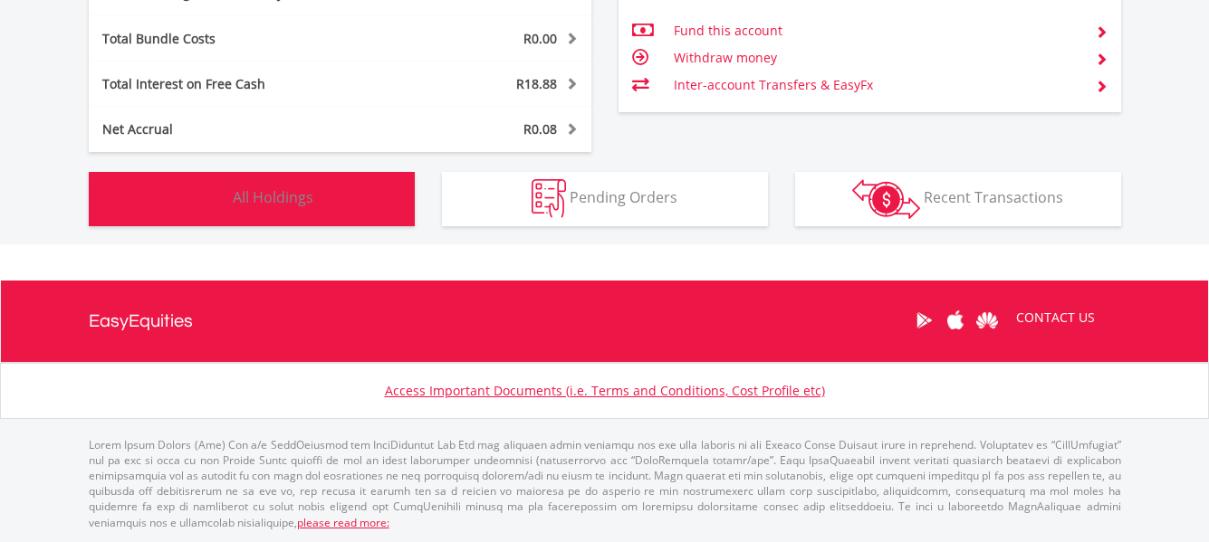
click at [322, 204] on button "Holdings All Holdings" at bounding box center [252, 199] width 326 height 54
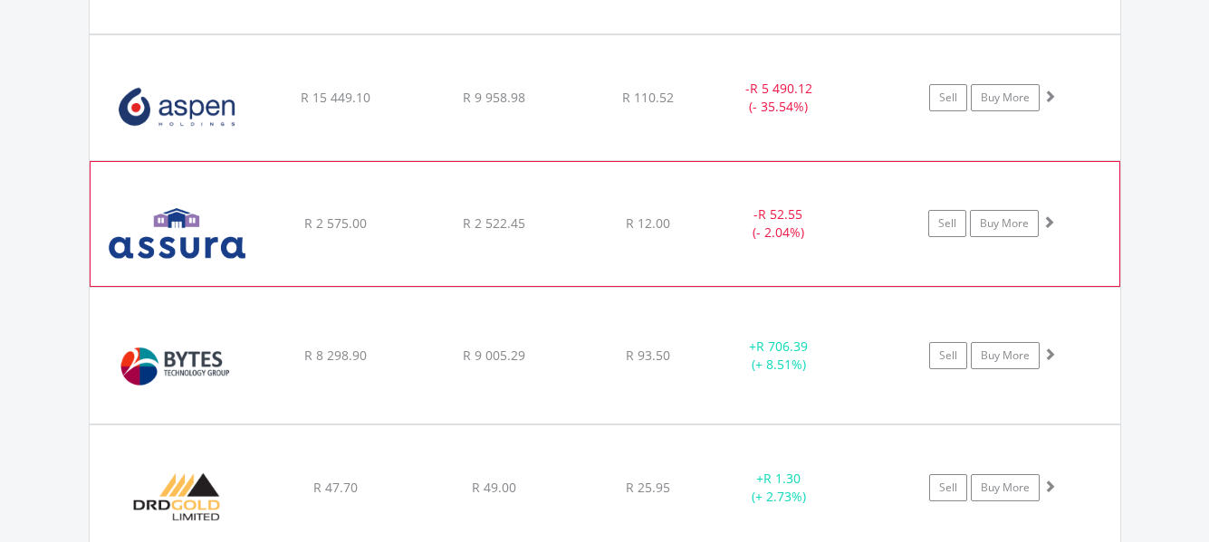
scroll to position [1469, 0]
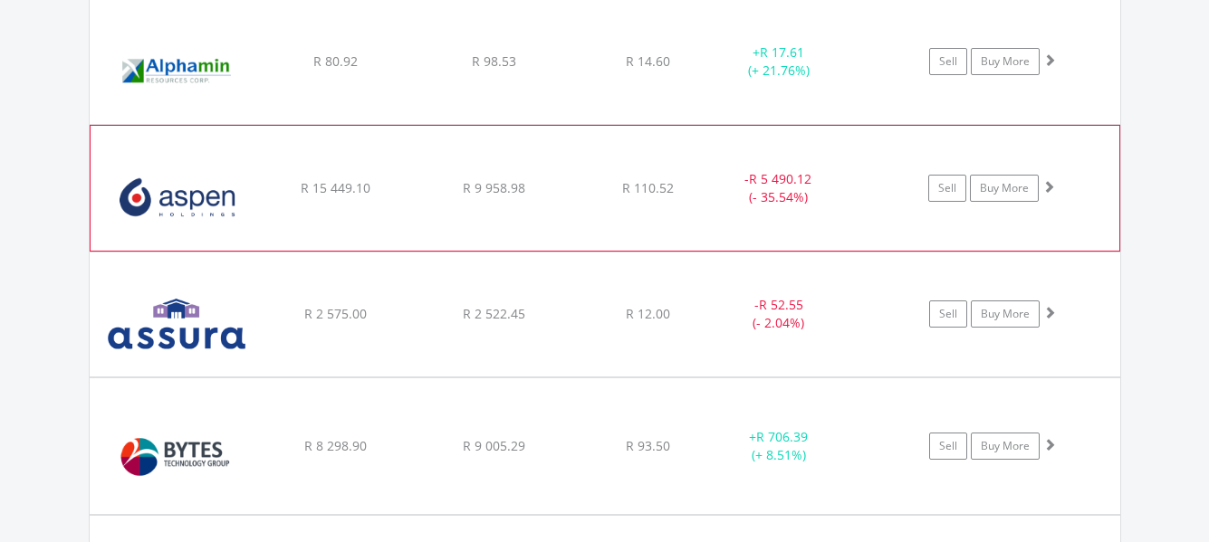
click at [231, 193] on img at bounding box center [178, 197] width 156 height 98
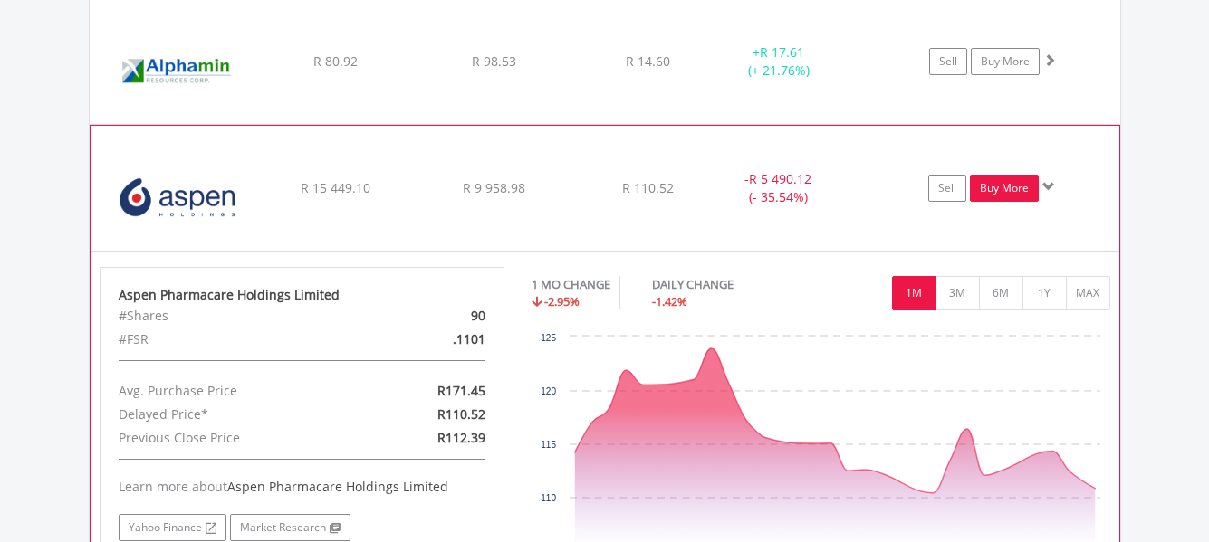
click at [1009, 185] on link "Buy More" at bounding box center [1004, 188] width 69 height 27
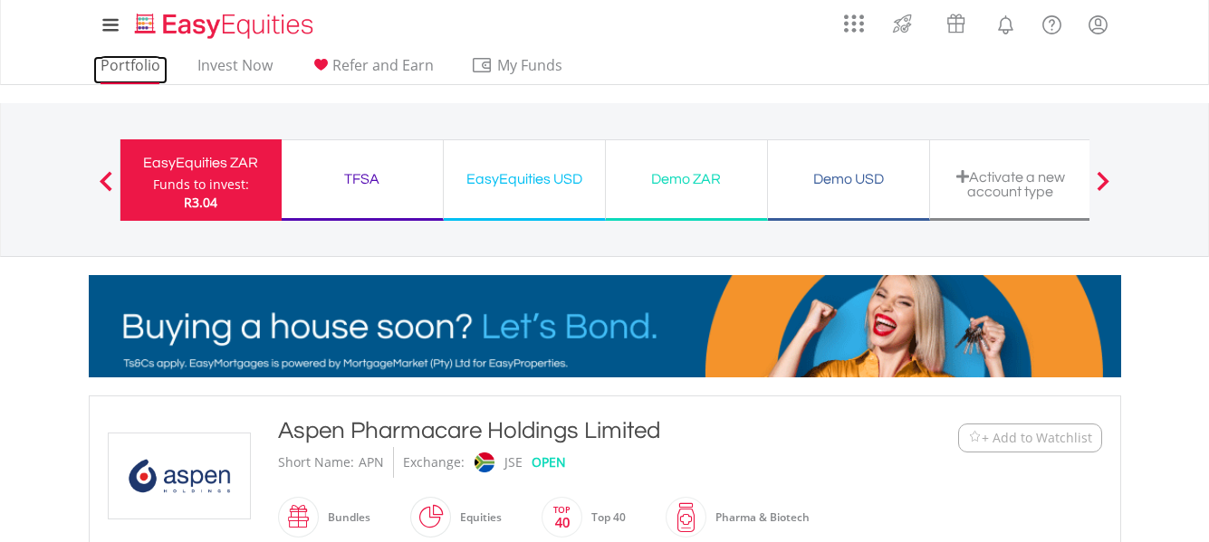
click at [141, 70] on link "Portfolio" at bounding box center [130, 70] width 74 height 28
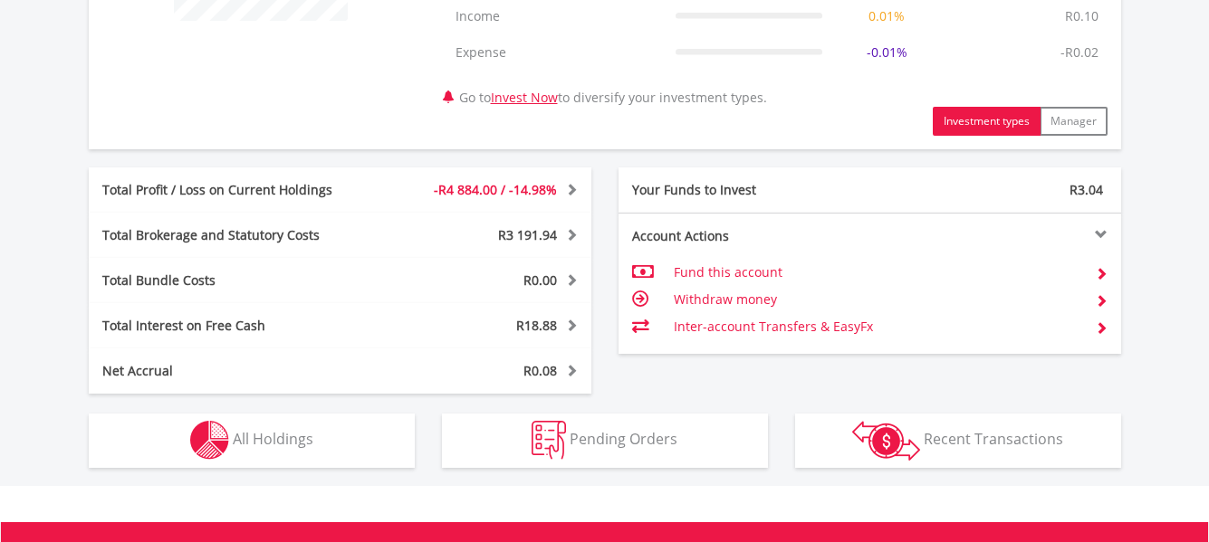
scroll to position [905, 0]
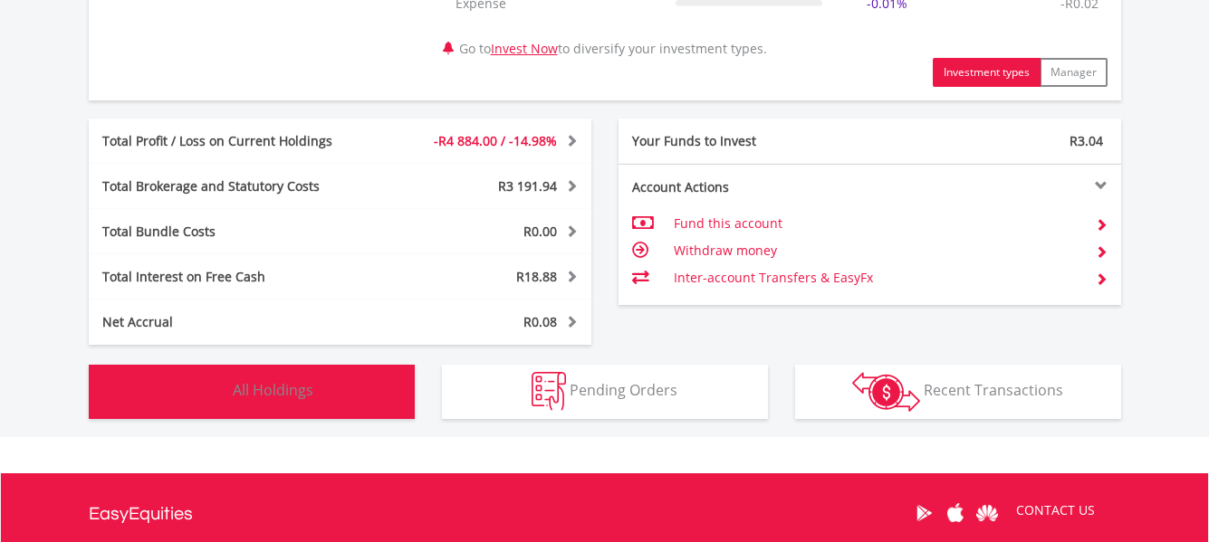
click at [371, 389] on button "Holdings All Holdings" at bounding box center [252, 392] width 326 height 54
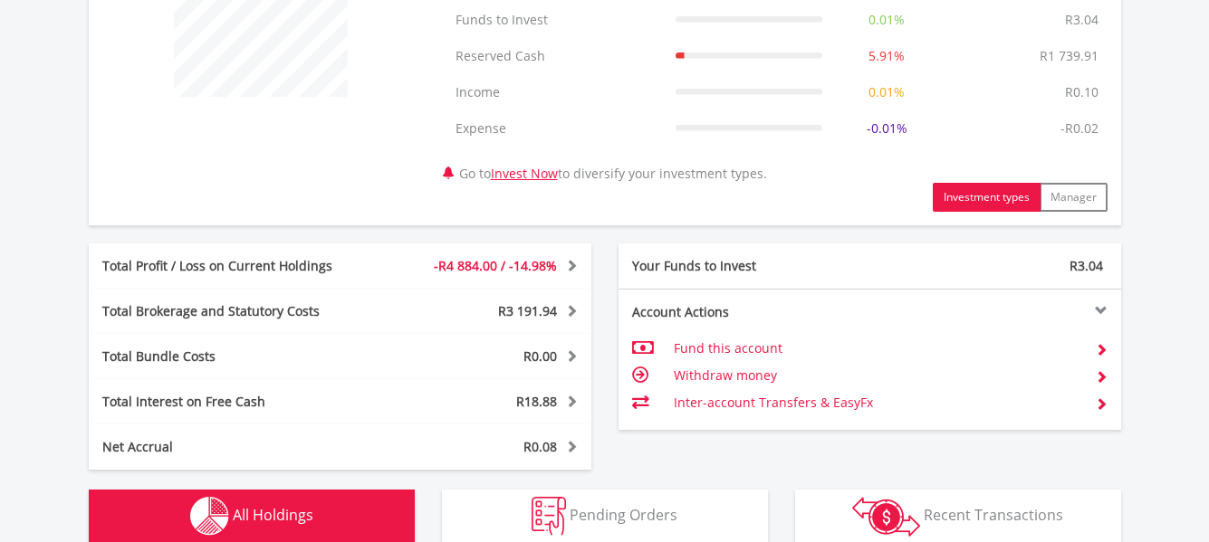
scroll to position [745, 0]
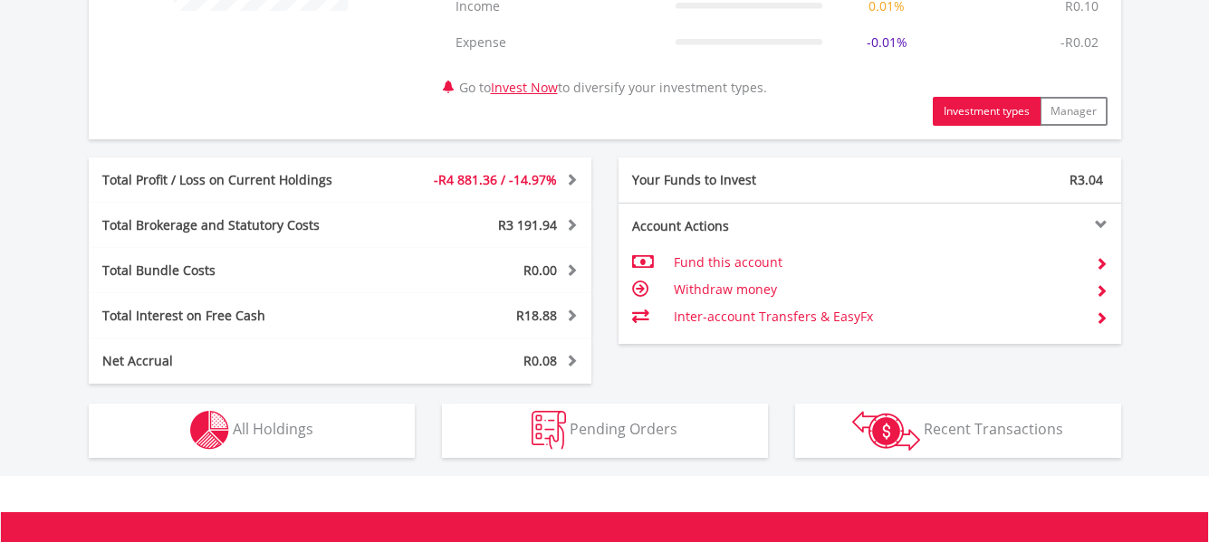
scroll to position [1098, 0]
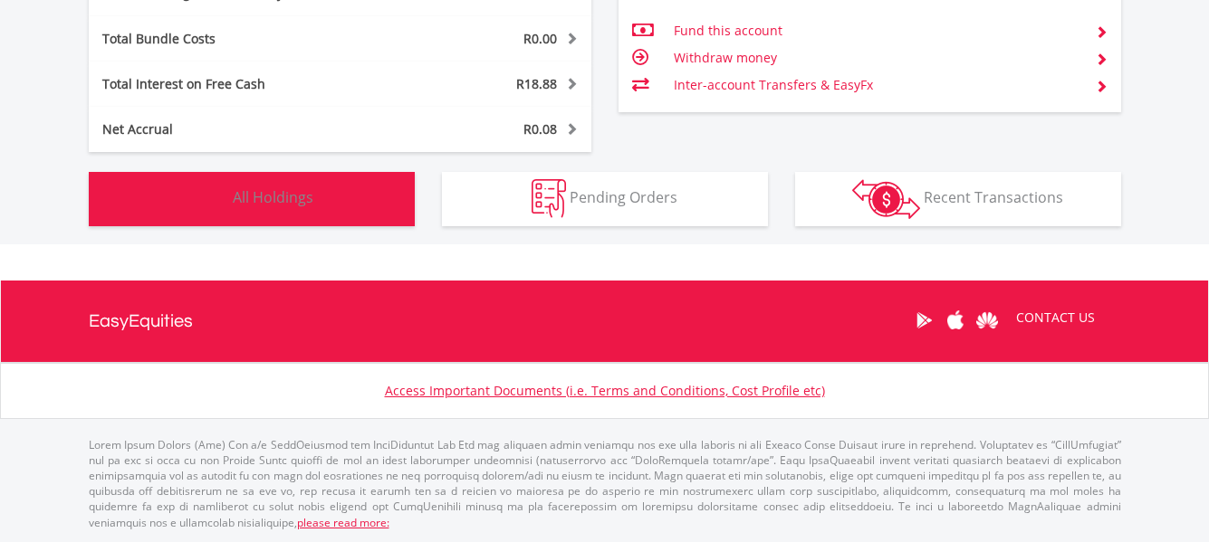
click at [349, 192] on button "Holdings All Holdings" at bounding box center [252, 199] width 326 height 54
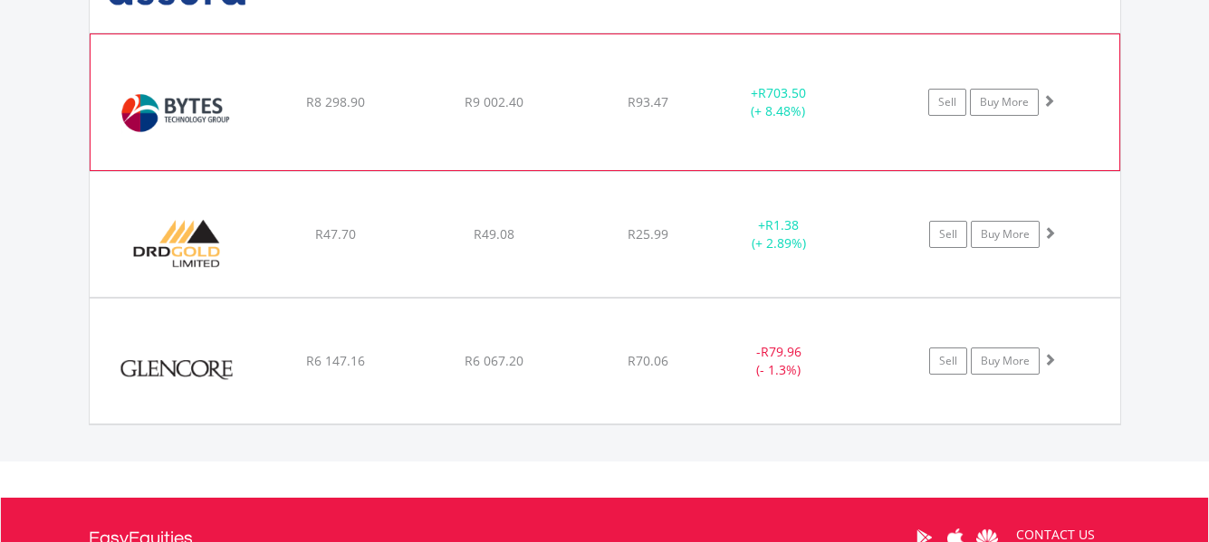
scroll to position [1831, 0]
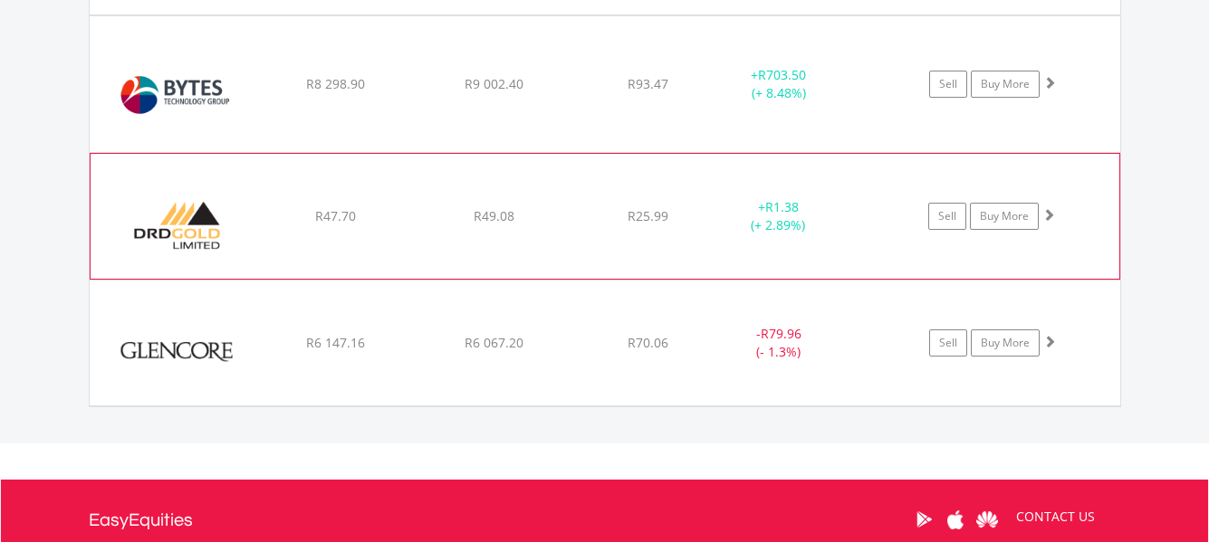
click at [185, 224] on img at bounding box center [178, 226] width 156 height 98
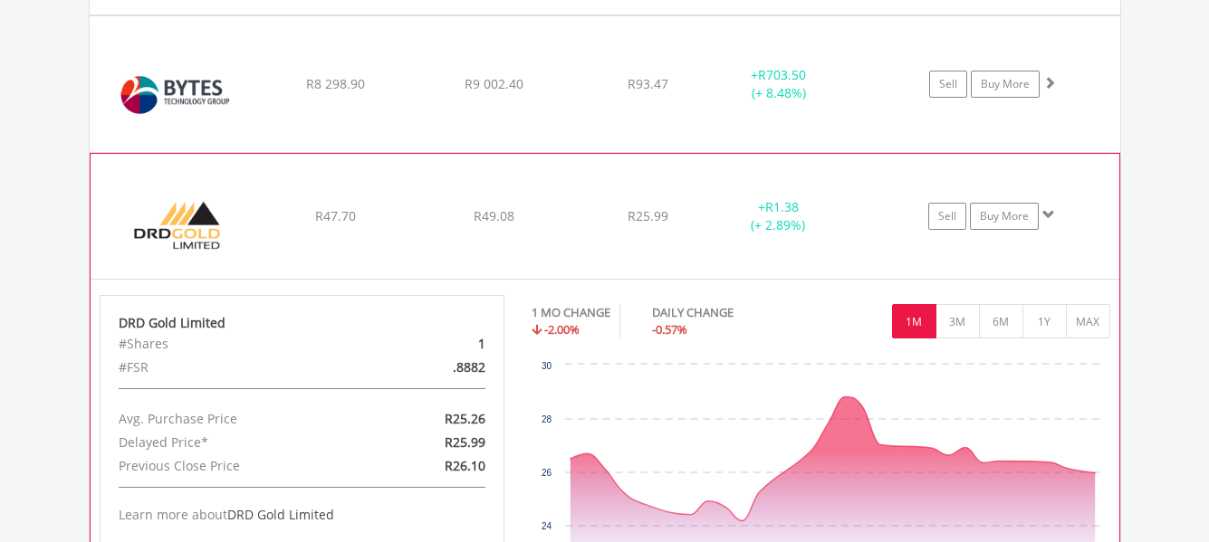
click at [185, 224] on img at bounding box center [178, 226] width 156 height 98
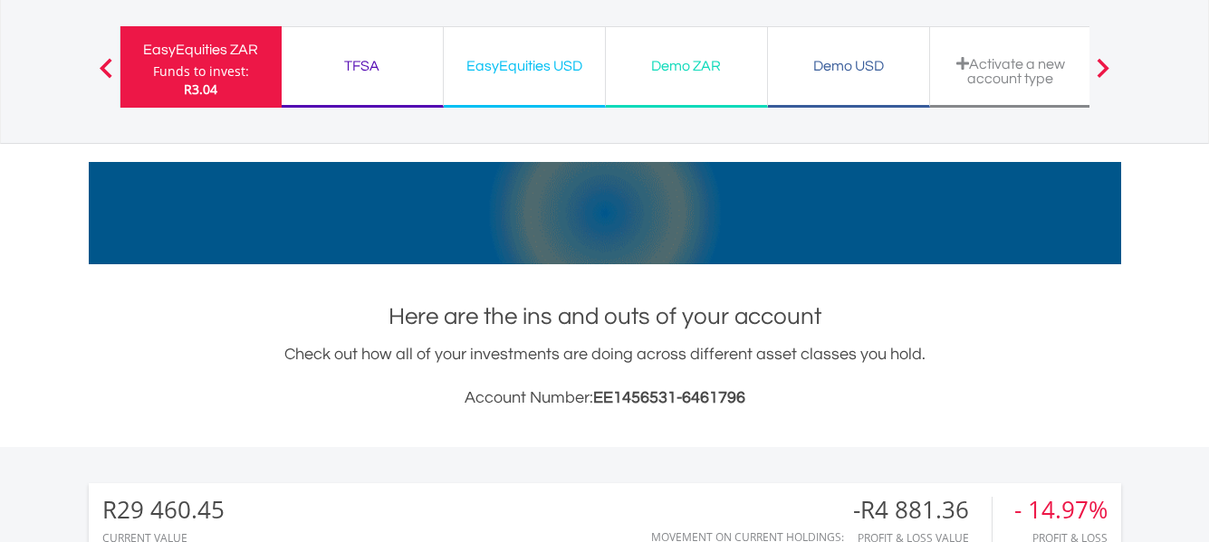
scroll to position [453, 0]
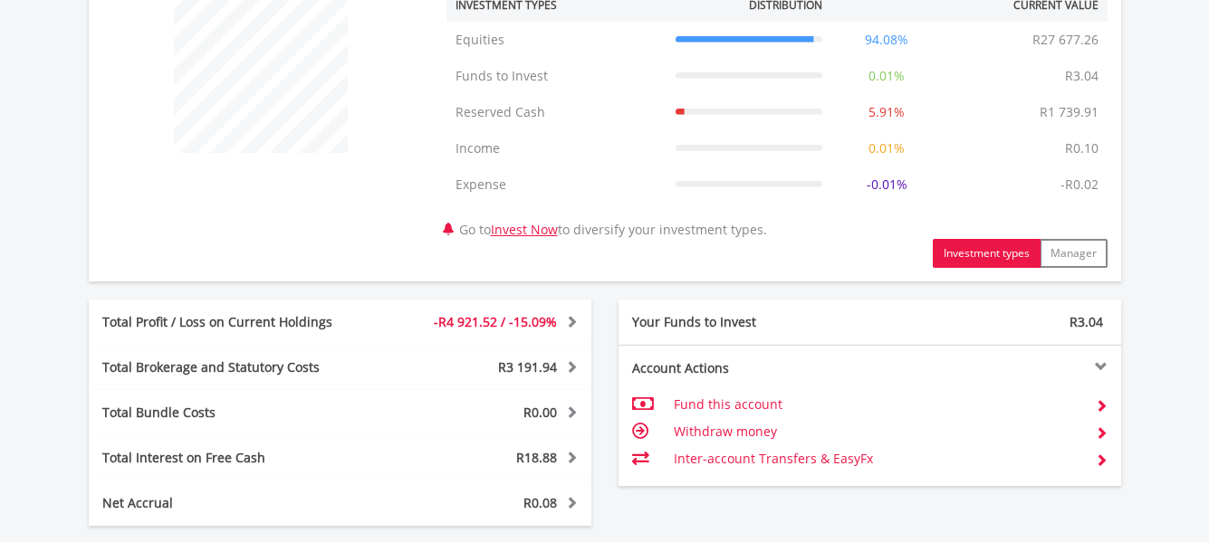
scroll to position [905, 0]
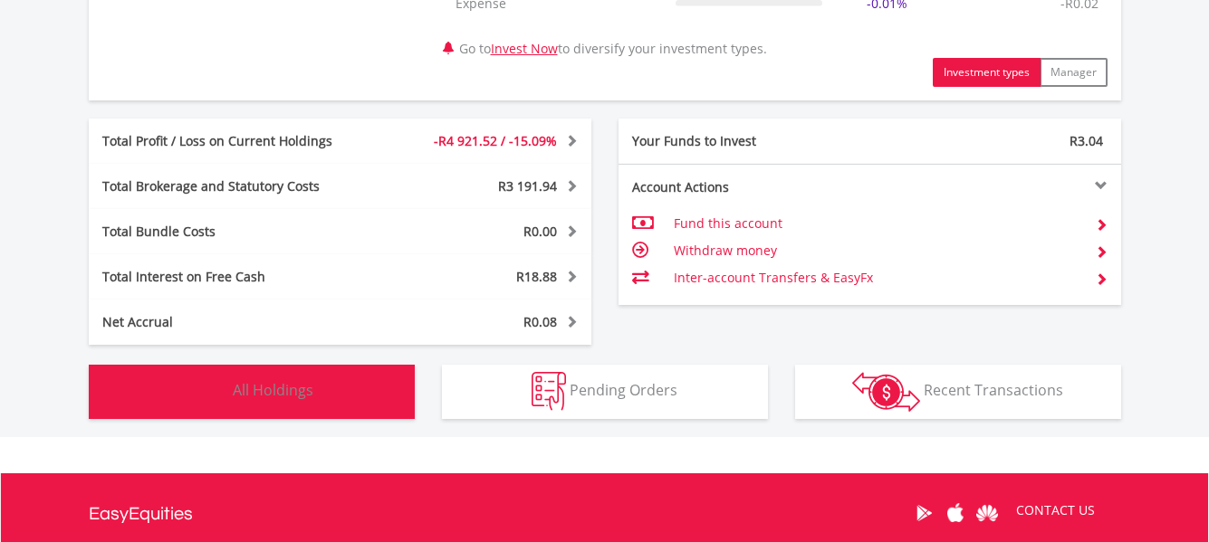
click at [323, 387] on button "Holdings All Holdings" at bounding box center [252, 392] width 326 height 54
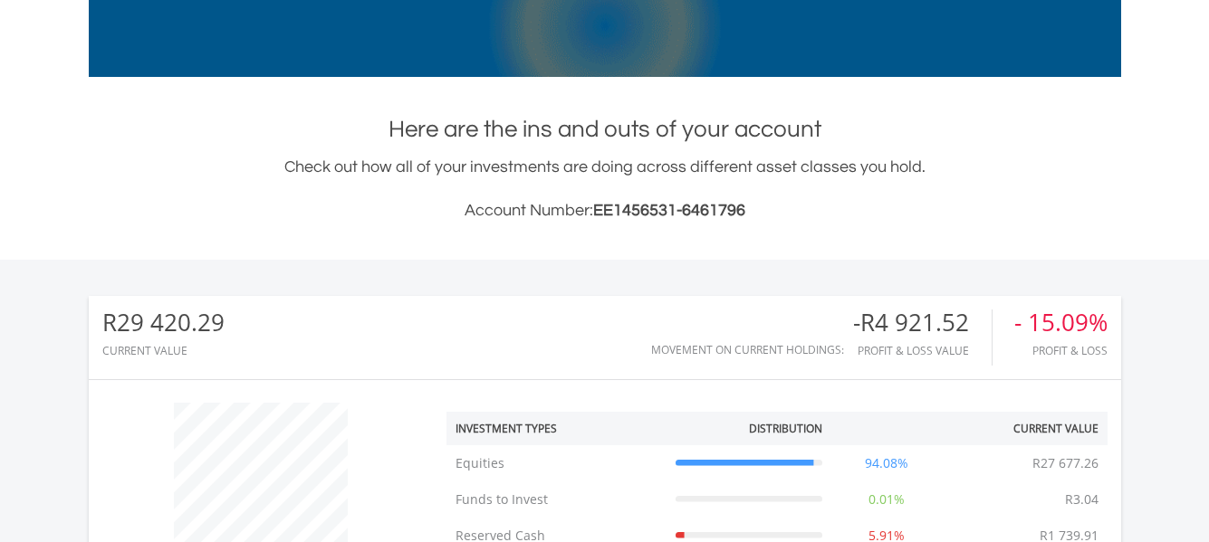
scroll to position [292, 0]
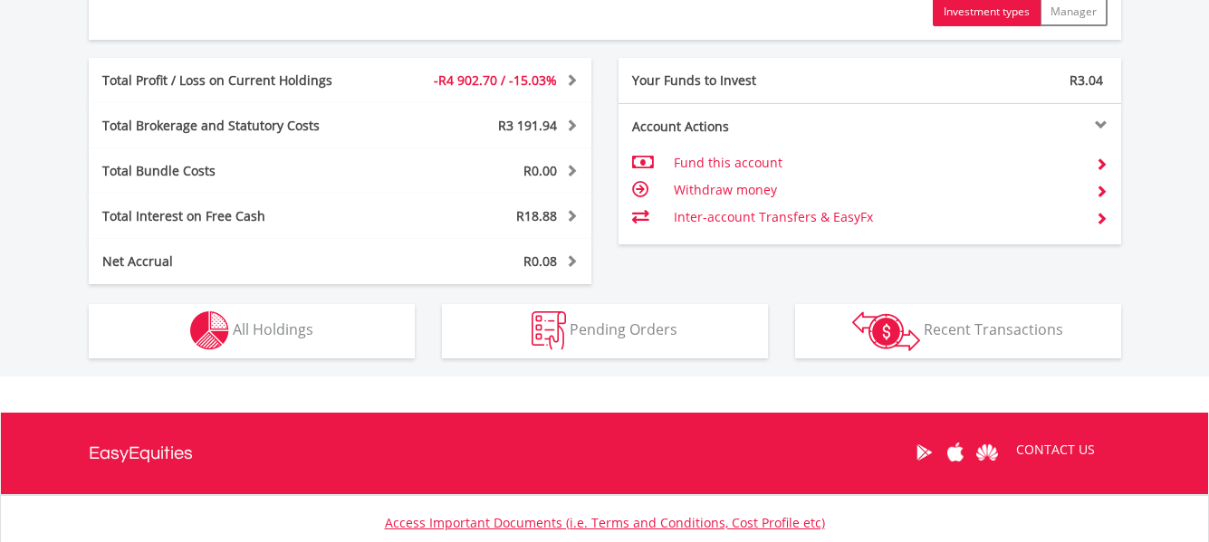
scroll to position [996, 0]
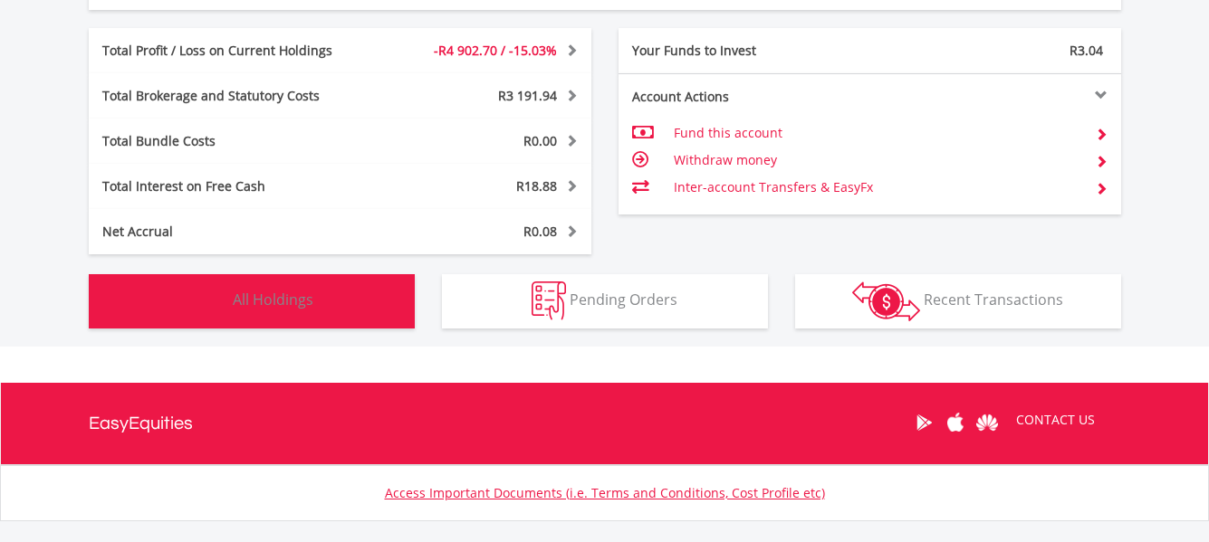
click at [301, 308] on span "All Holdings" at bounding box center [273, 300] width 81 height 20
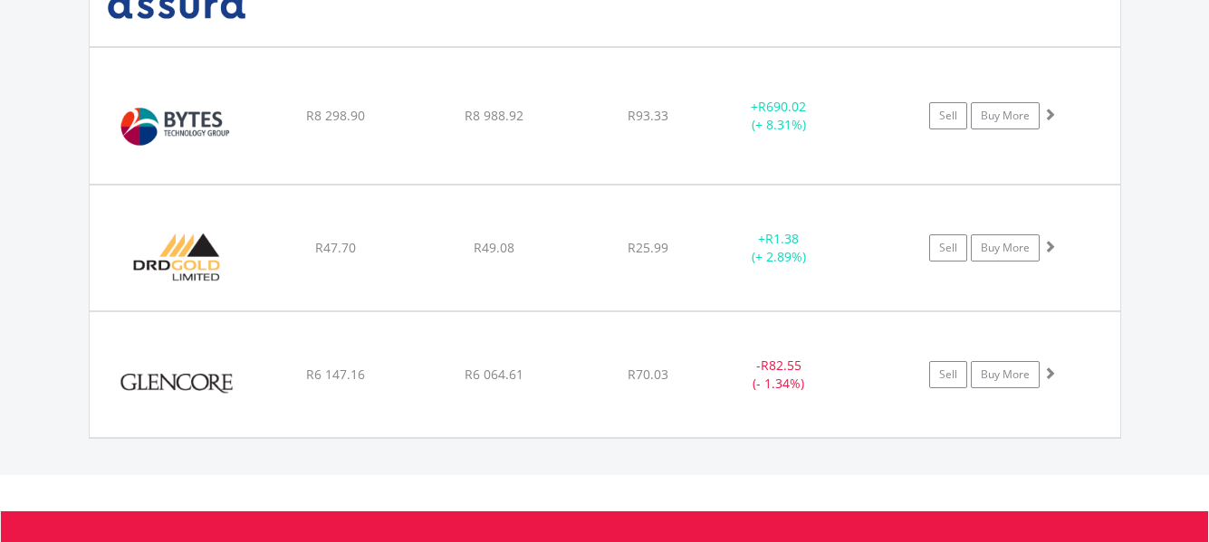
scroll to position [1831, 0]
